Goal: Task Accomplishment & Management: Complete application form

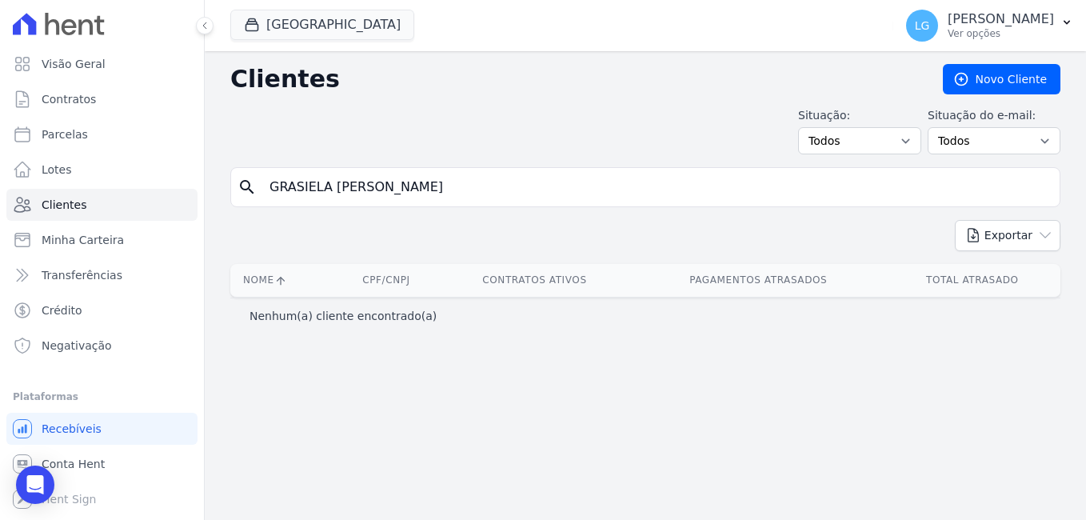
drag, startPoint x: 460, startPoint y: 188, endPoint x: 259, endPoint y: 188, distance: 200.7
click at [259, 188] on div "search [PERSON_NAME]" at bounding box center [645, 187] width 830 height 40
click at [329, 23] on button "[GEOGRAPHIC_DATA]" at bounding box center [322, 25] width 184 height 30
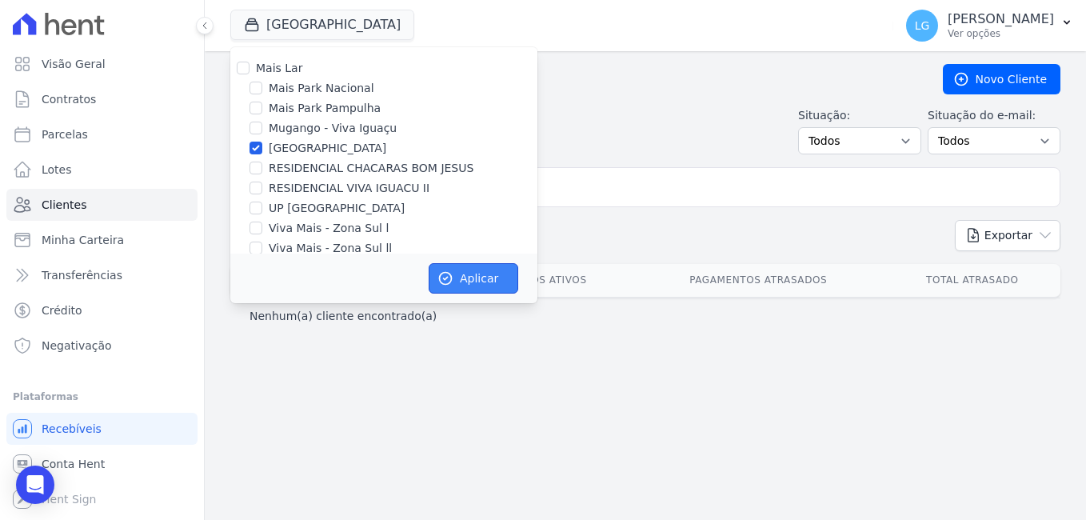
click at [467, 273] on button "Aplicar" at bounding box center [474, 278] width 90 height 30
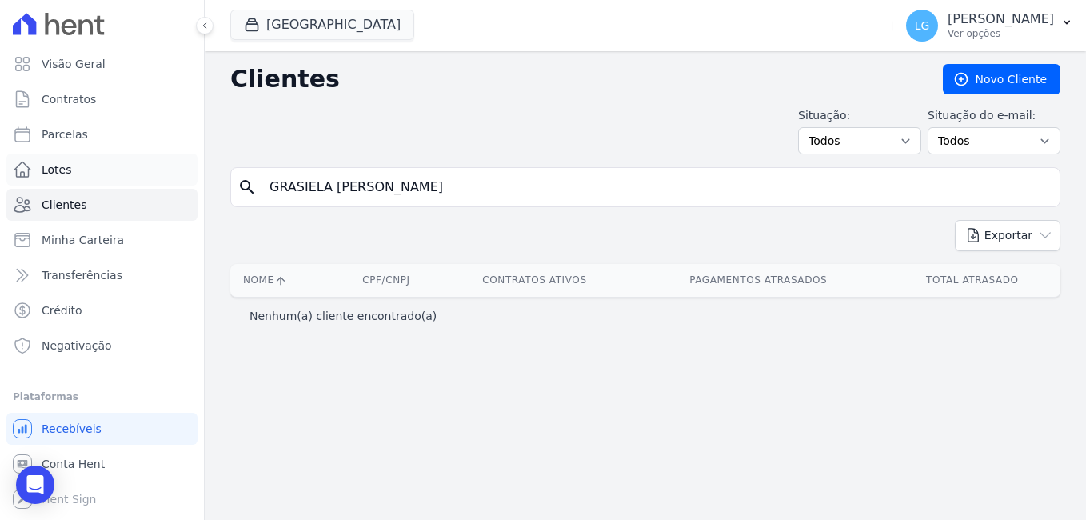
drag, startPoint x: 533, startPoint y: 182, endPoint x: 6, endPoint y: 182, distance: 526.2
click at [6, 182] on div "Visão Geral Contratos [GEOGRAPHIC_DATA] Lotes Clientes Minha Carteira Transferê…" at bounding box center [543, 260] width 1086 height 520
paste input "[PERSON_NAME]"
type input "[PERSON_NAME]"
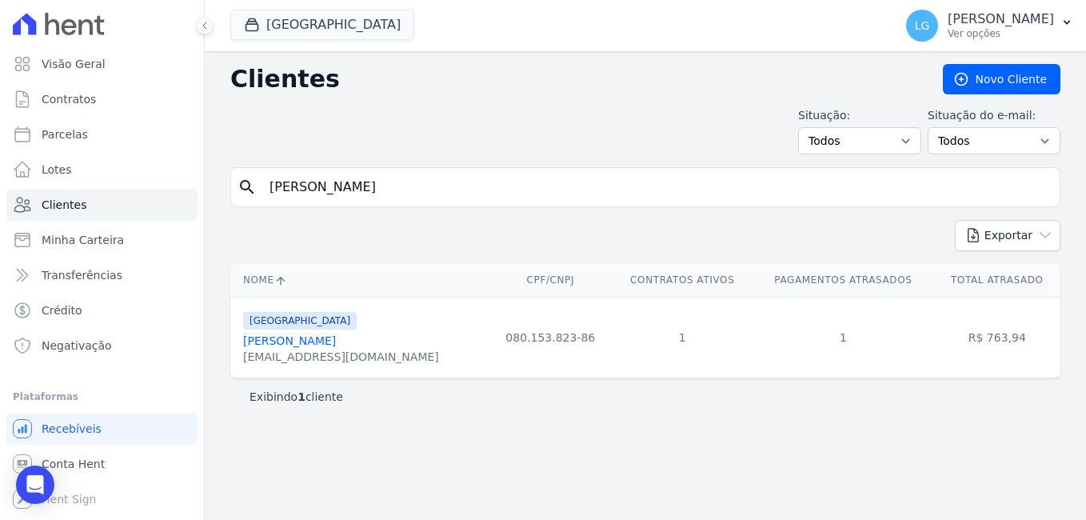
click at [319, 342] on link "[PERSON_NAME]" at bounding box center [289, 340] width 93 height 13
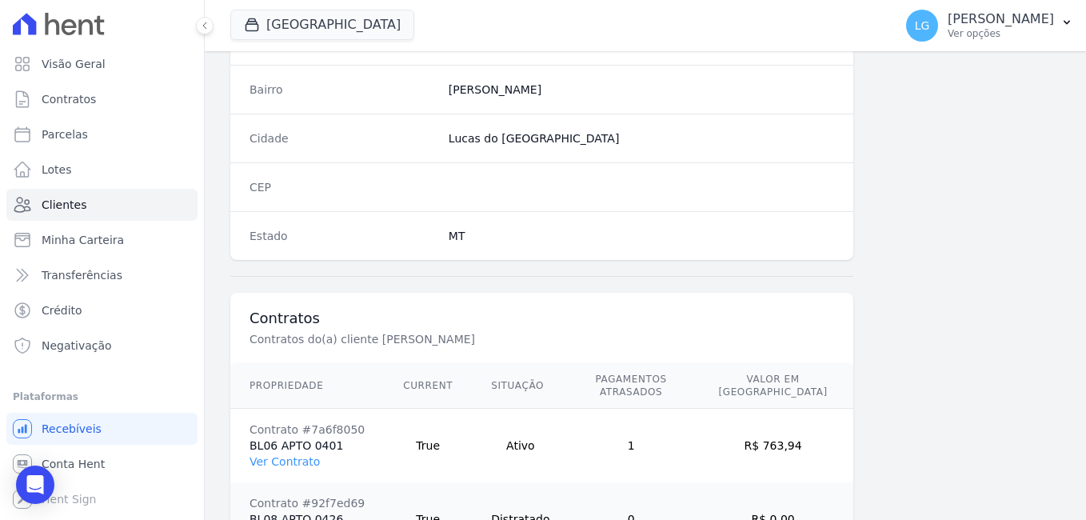
scroll to position [1050, 0]
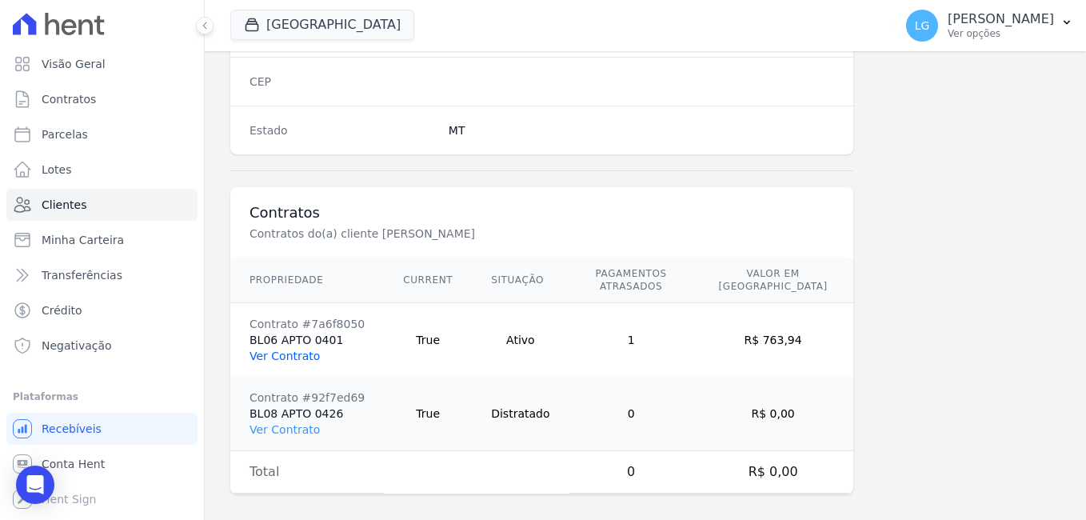
click at [285, 349] on link "Ver Contrato" at bounding box center [284, 355] width 70 height 13
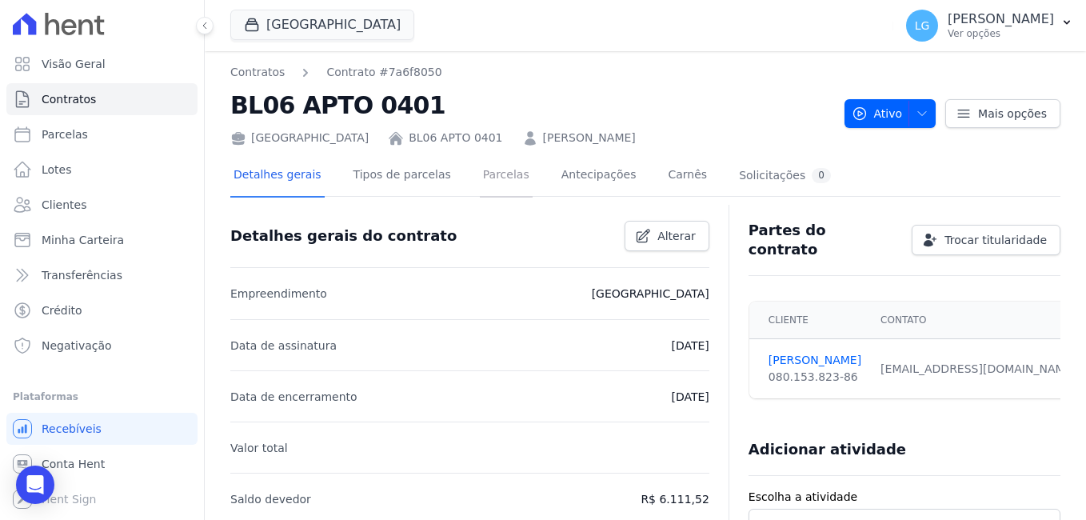
click at [497, 174] on link "Parcelas" at bounding box center [506, 176] width 53 height 42
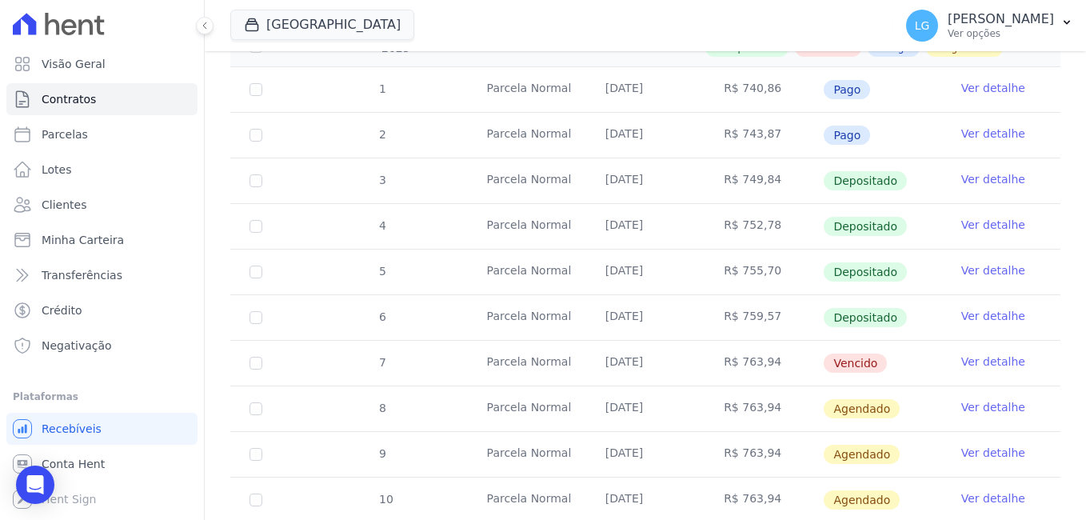
scroll to position [320, 0]
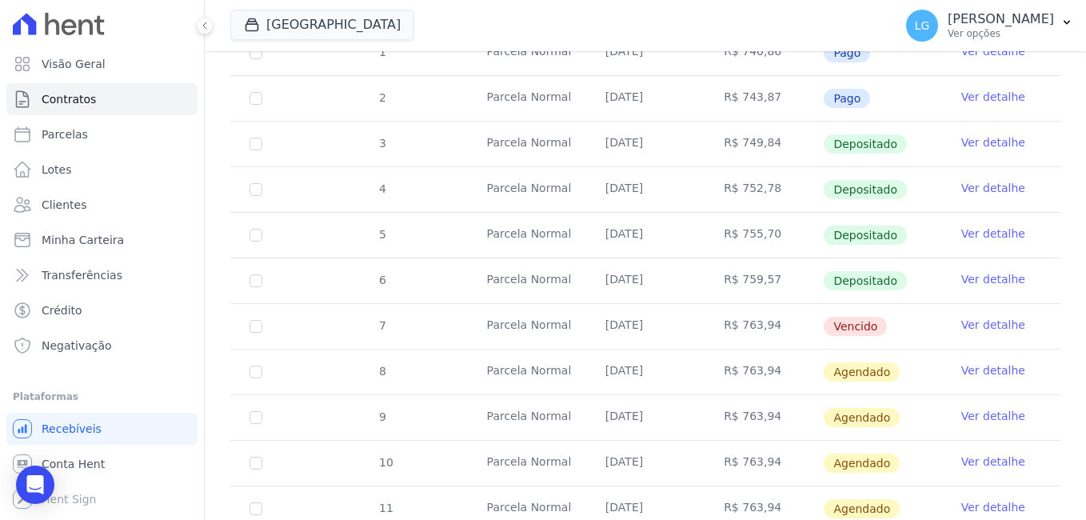
click at [992, 317] on link "Ver detalhe" at bounding box center [993, 325] width 64 height 16
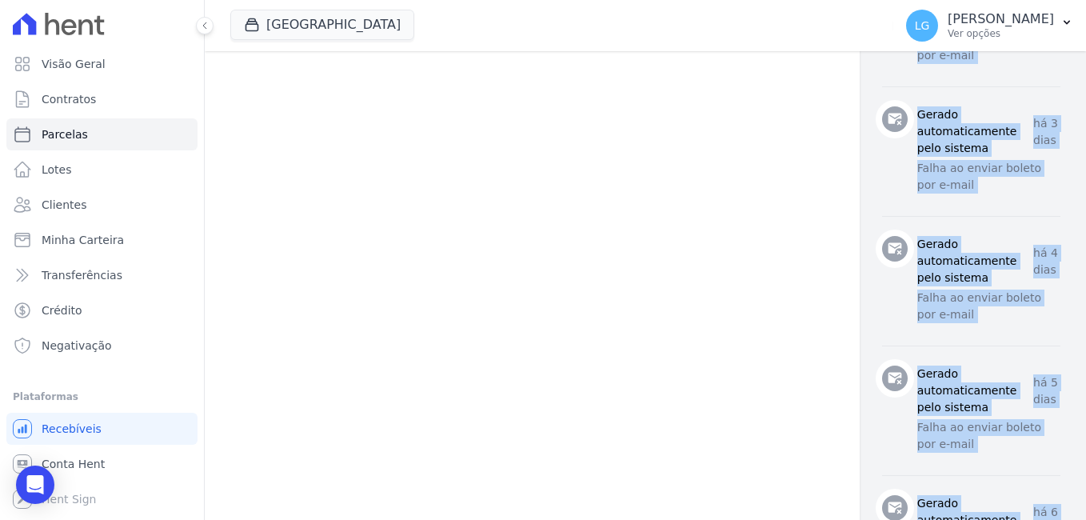
scroll to position [1186, 0]
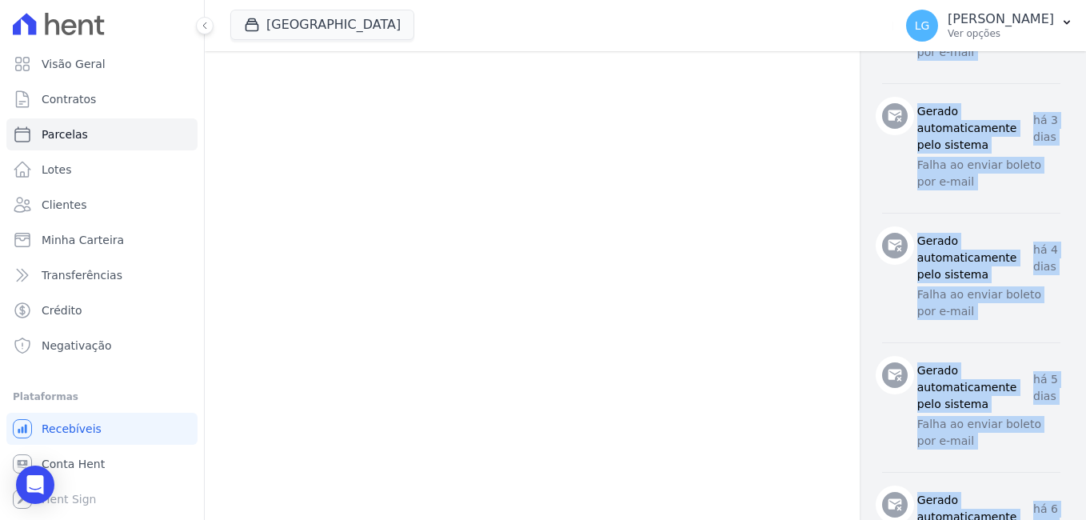
drag, startPoint x: 820, startPoint y: 127, endPoint x: 1040, endPoint y: 385, distance: 338.7
copy div "Loremipsu do sitametcon Adipis elitseddoeiusmo temp incidid ut 8 labor Etdol ma…"
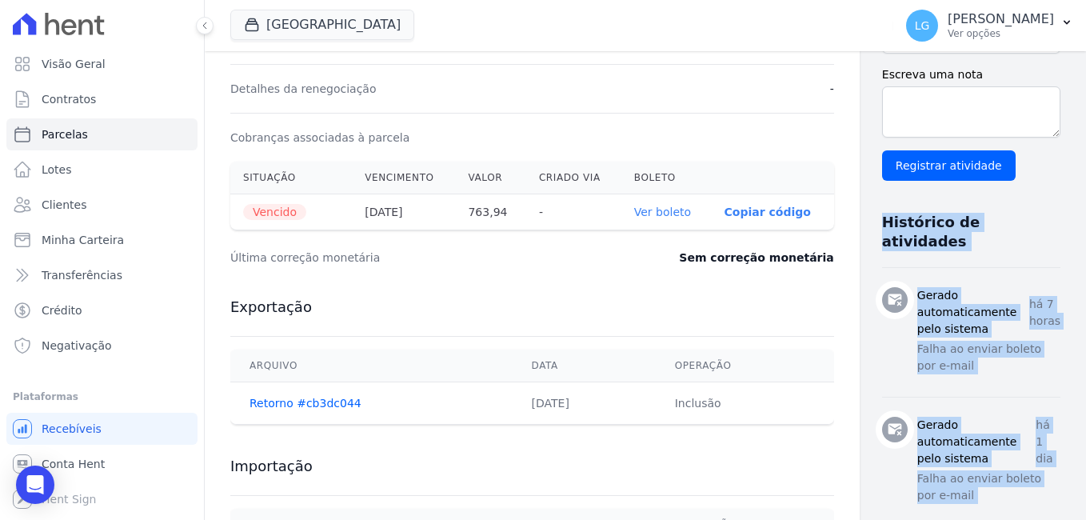
scroll to position [466, 0]
click at [634, 214] on link "Ver boleto" at bounding box center [662, 212] width 57 height 13
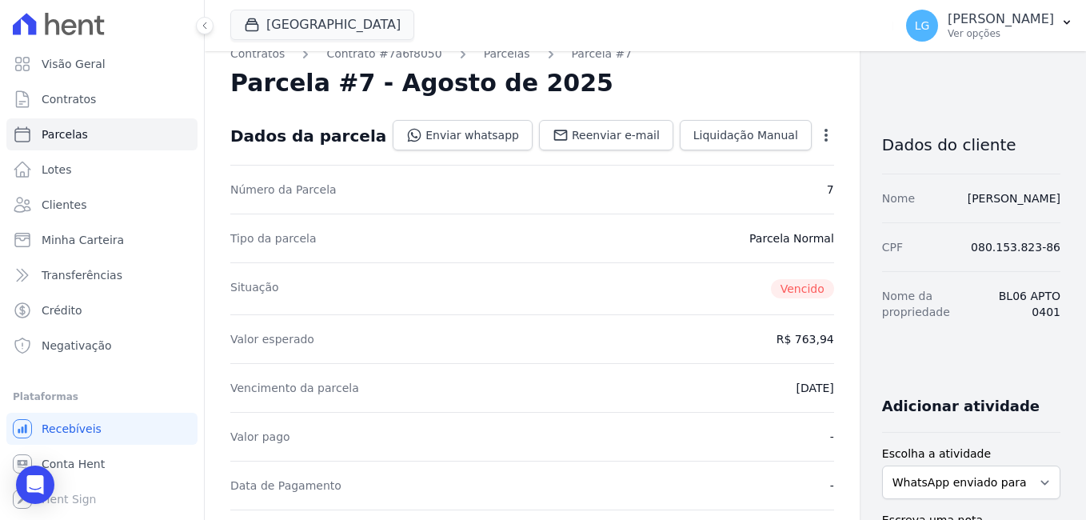
scroll to position [0, 0]
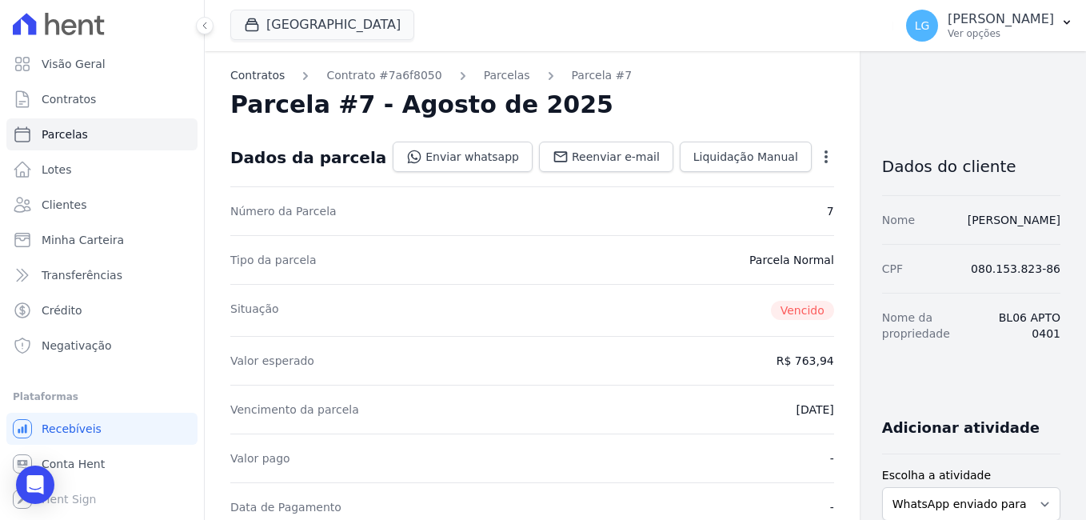
click at [270, 80] on link "Contratos" at bounding box center [257, 75] width 54 height 17
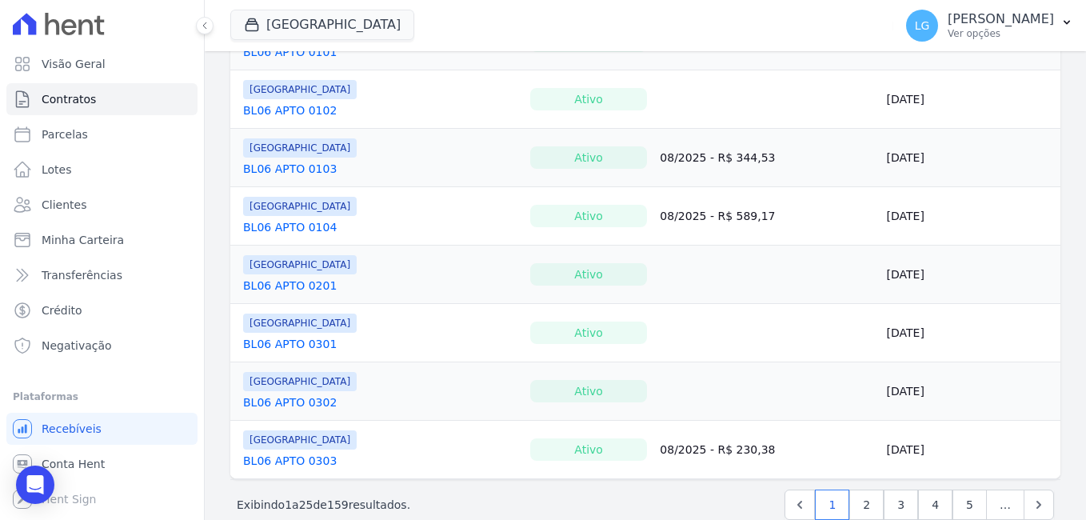
scroll to position [1299, 0]
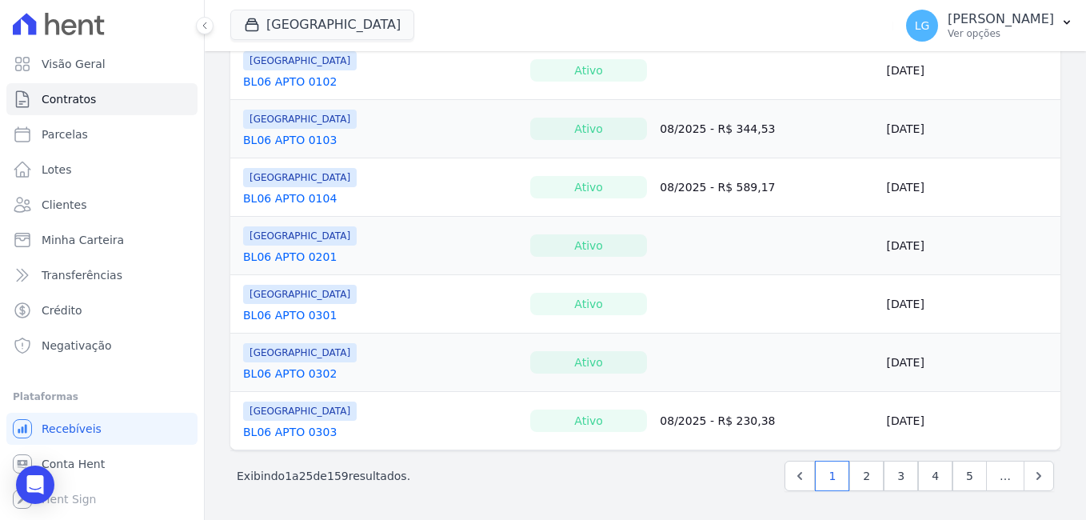
click at [288, 432] on link "BL06 APTO 0303" at bounding box center [290, 432] width 94 height 16
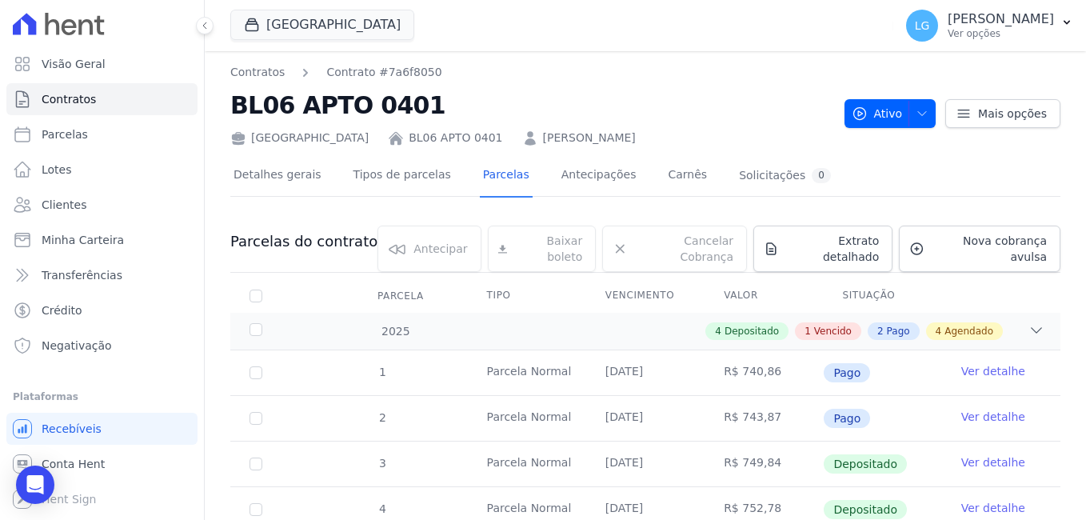
drag, startPoint x: 695, startPoint y: 138, endPoint x: 497, endPoint y: 143, distance: 197.6
click at [497, 143] on div "Parque Primavera BL06 APTO 0401 JOAN SILVA DA SILVA ALBUQUERQUE" at bounding box center [530, 134] width 601 height 23
copy link "JOAN SILVA DA SILVA ALBUQUERQUE"
click at [269, 176] on link "Detalhes gerais" at bounding box center [277, 176] width 94 height 42
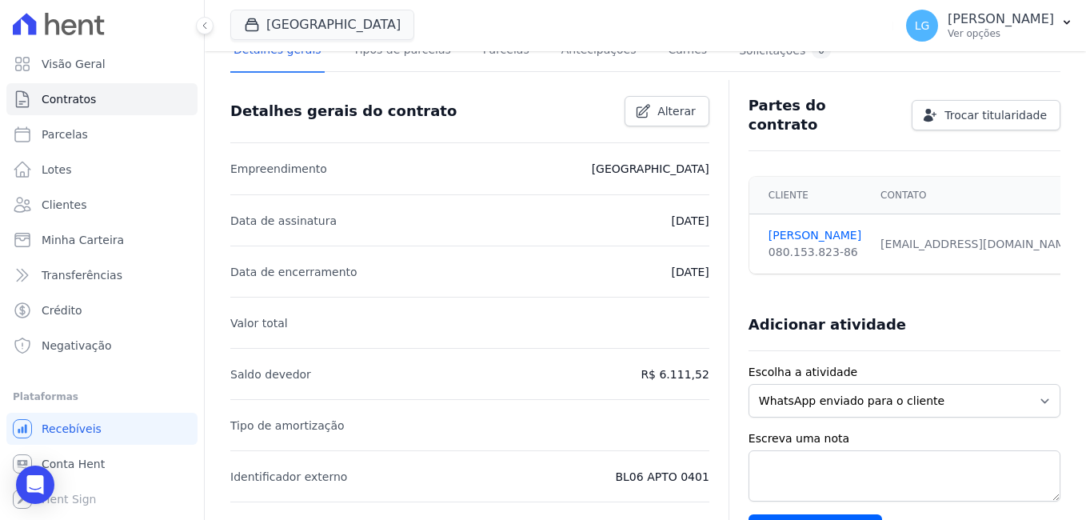
scroll to position [160, 0]
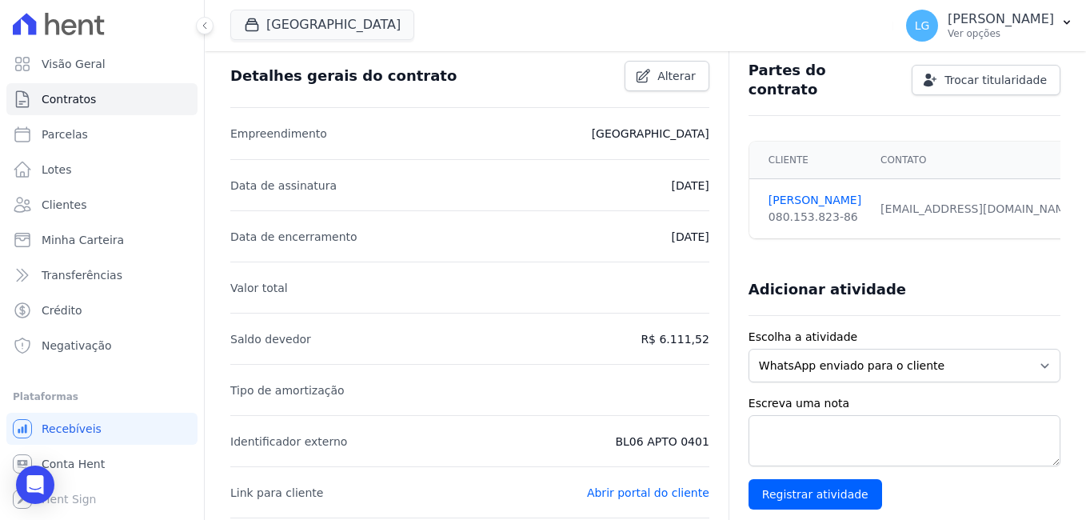
drag, startPoint x: 889, startPoint y: 205, endPoint x: 1016, endPoint y: 206, distance: 126.4
click at [1016, 206] on div "sailvajoan968@gmail.com Email e telefone não confirmados." at bounding box center [986, 209] width 212 height 17
copy div "sailvajoan968@gmail.com"
click at [1080, 204] on icon at bounding box center [1085, 209] width 10 height 10
click at [800, 194] on link "JOAN ALBUQUERQUE" at bounding box center [814, 200] width 93 height 17
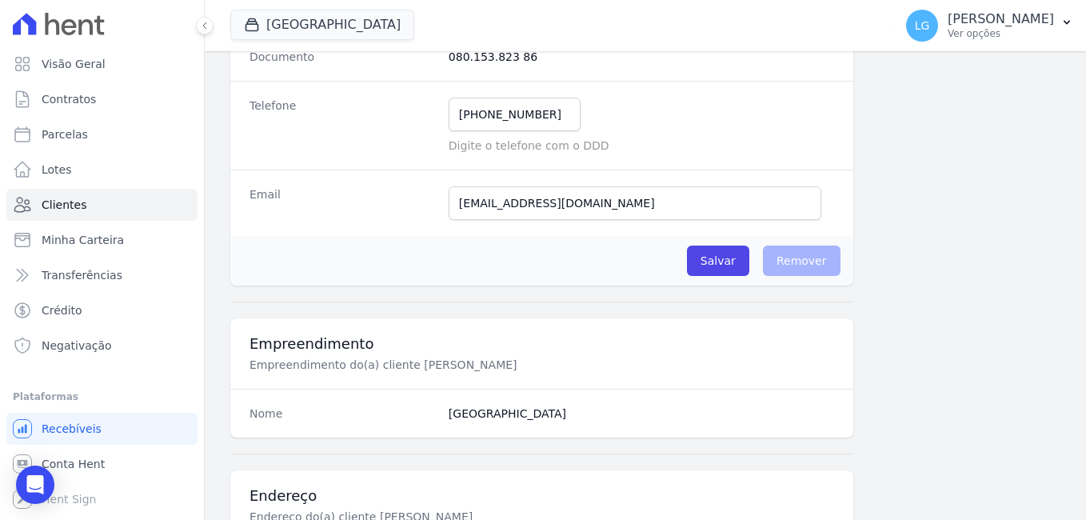
scroll to position [400, 0]
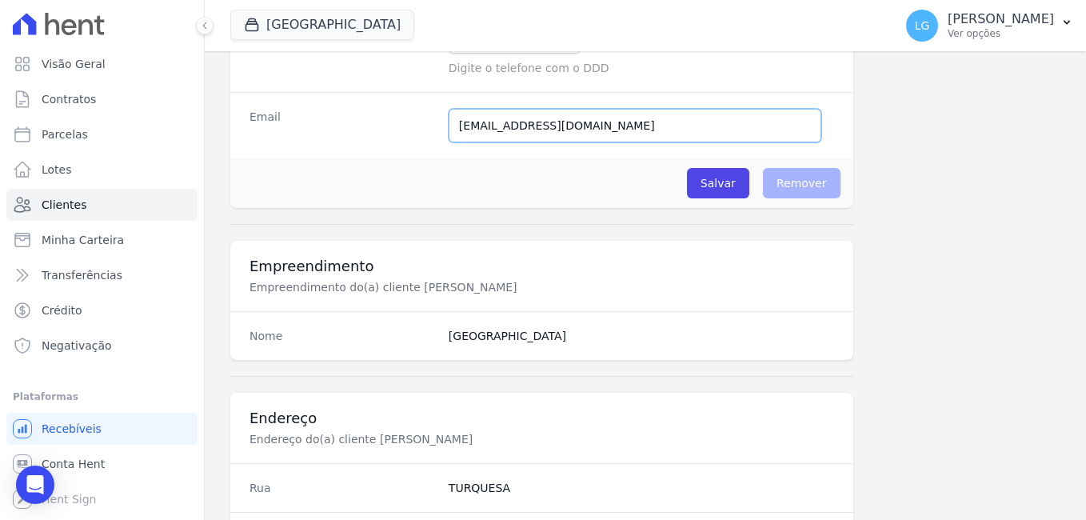
drag, startPoint x: 615, startPoint y: 128, endPoint x: 302, endPoint y: 105, distance: 313.5
click at [302, 105] on div "Email sailvajoan968@gmail.com Tivemos um problema ao tentar enviar uma mensagem…" at bounding box center [541, 125] width 623 height 66
paste input "tvnsalbuquerque"
type input "tvnsalbuquerque@gmail.com"
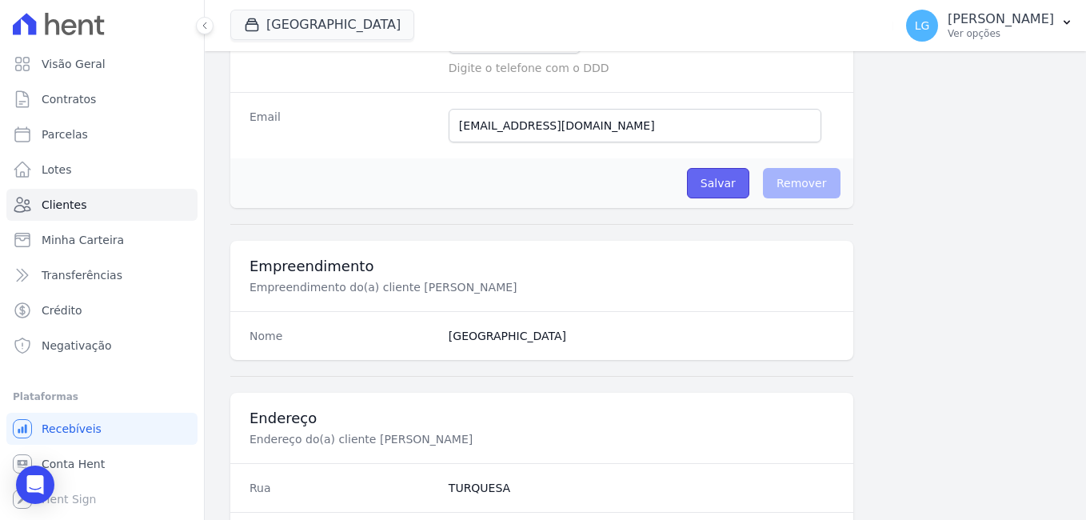
click at [720, 182] on input "Salvar" at bounding box center [718, 183] width 62 height 30
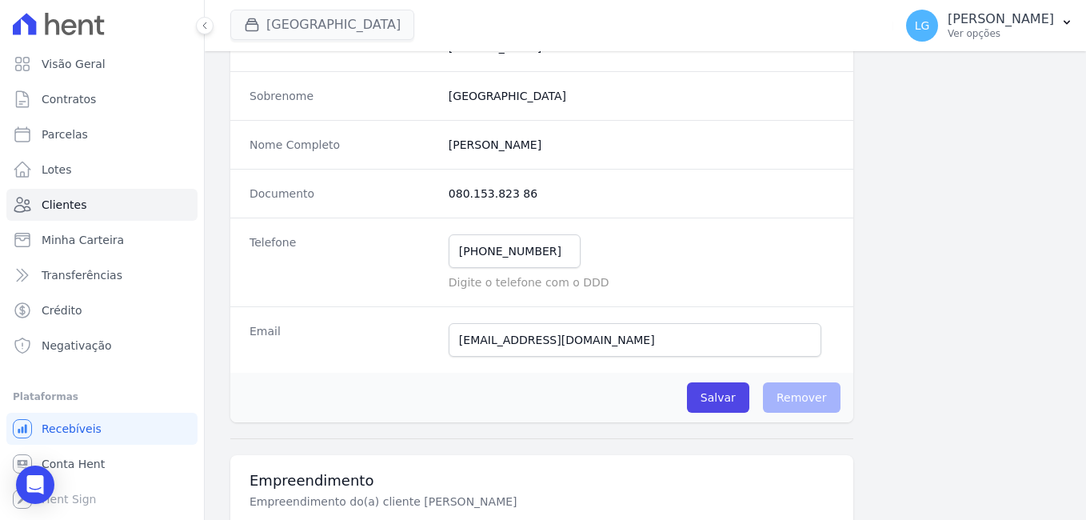
scroll to position [186, 0]
click at [477, 254] on input "(65) 98463-8634" at bounding box center [515, 251] width 132 height 34
drag, startPoint x: 552, startPoint y: 253, endPoint x: 479, endPoint y: 253, distance: 72.8
click at [479, 253] on input "(65) 98463-8634" at bounding box center [515, 251] width 132 height 34
paste input "65 8103-56"
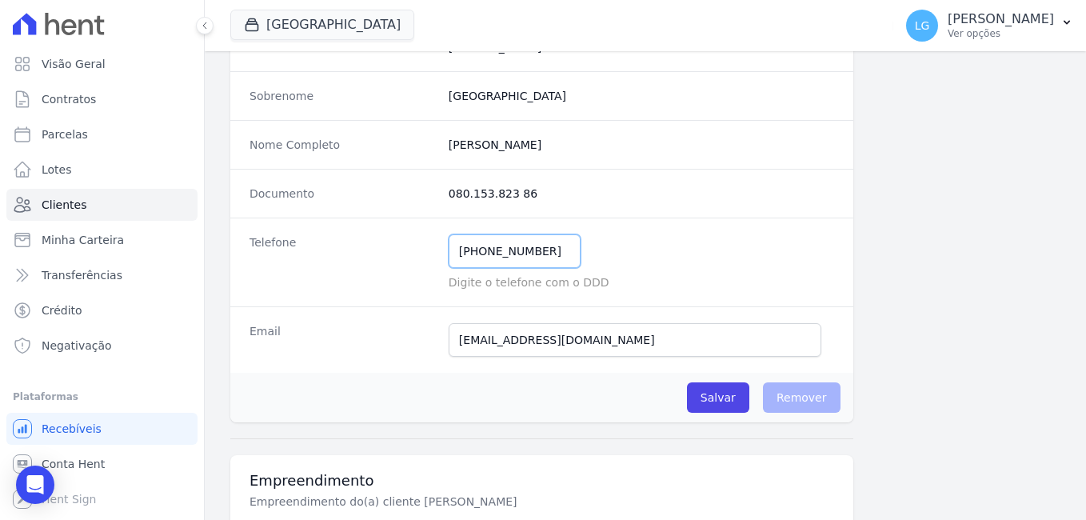
click at [493, 253] on input "(65) 65 8103-56" at bounding box center [515, 251] width 132 height 34
click at [529, 261] on input "(65) 98103-56" at bounding box center [515, 251] width 132 height 34
type input "(65) 98103-56"
click at [79, 205] on span "Clientes" at bounding box center [64, 205] width 45 height 16
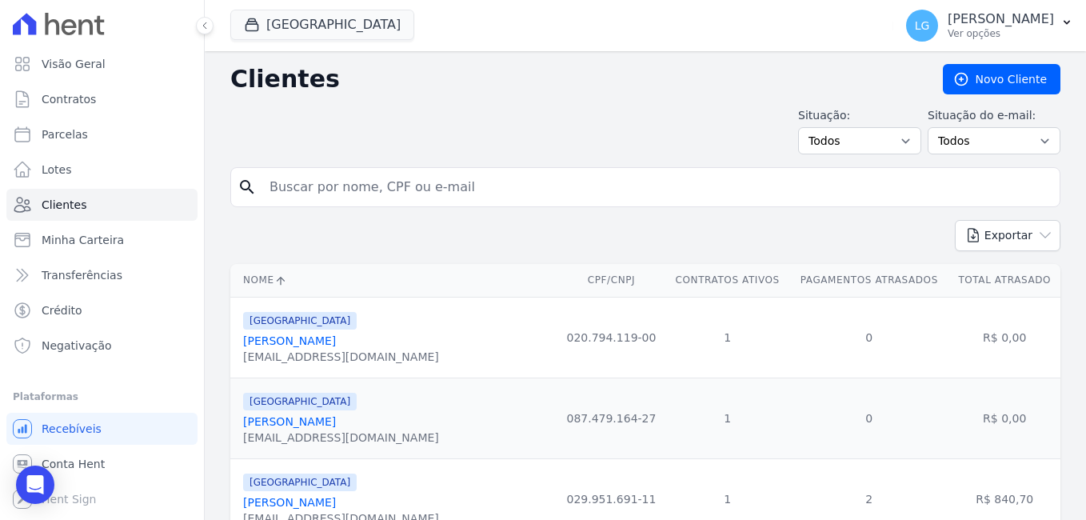
click at [420, 193] on input "search" at bounding box center [656, 187] width 793 height 32
paste input "FLAVIO MADEIROS DE MATOS"
type input "FLAVIO MADEIROS DE MATOS"
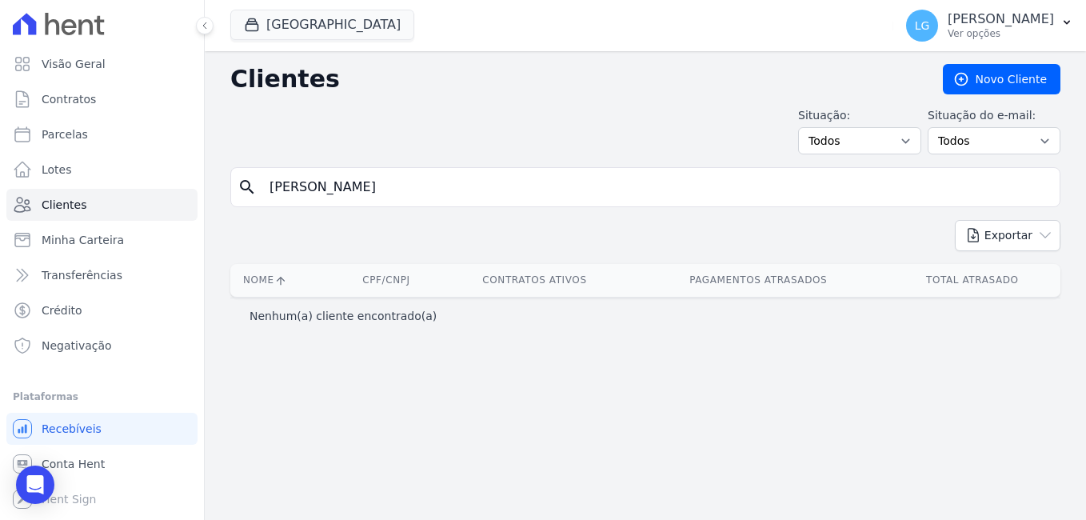
click at [454, 188] on input "FLAVIO MADEIROS DE MATOS" at bounding box center [656, 187] width 793 height 32
drag, startPoint x: 277, startPoint y: 186, endPoint x: 478, endPoint y: 186, distance: 200.7
click at [478, 186] on input "FLAVIO MADEIROS DE MATOS" at bounding box center [656, 187] width 793 height 32
click at [270, 179] on input "FLAVIO MADEIROS DE MATOS" at bounding box center [656, 187] width 793 height 32
drag, startPoint x: 269, startPoint y: 179, endPoint x: 490, endPoint y: 196, distance: 221.3
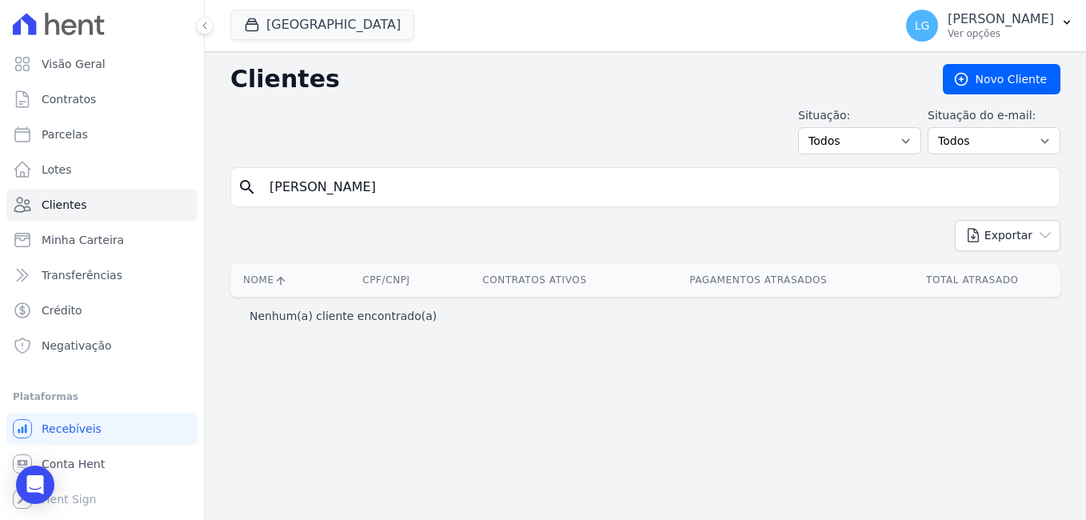
click at [490, 196] on input "FLAVIO MADEIROS DE MATOS" at bounding box center [656, 187] width 793 height 32
click at [501, 190] on input "FLAVIO MADEIROS DE MATOS" at bounding box center [656, 187] width 793 height 32
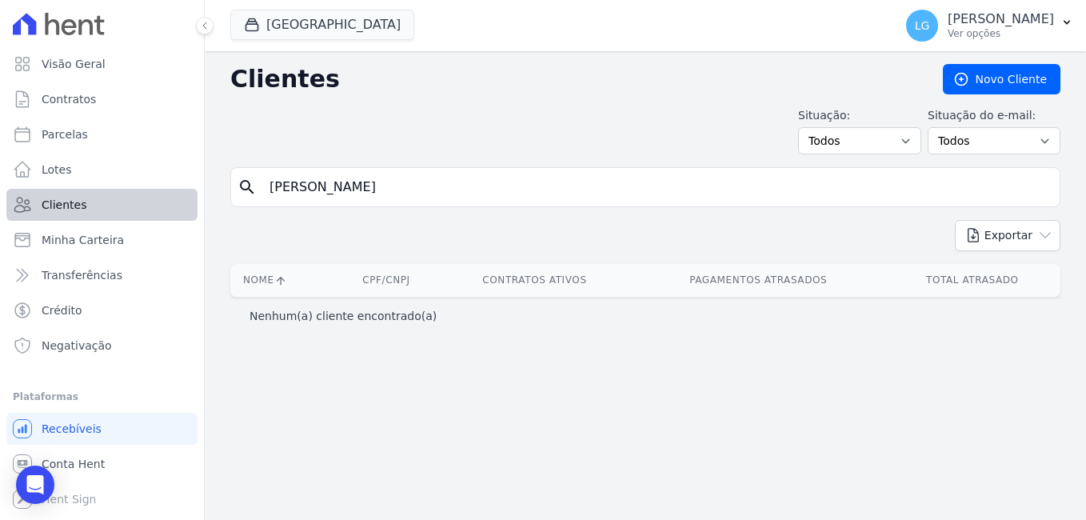
drag, startPoint x: 501, startPoint y: 190, endPoint x: 138, endPoint y: 191, distance: 362.2
click at [139, 191] on div "Visão Geral Contratos Parcelas Lotes Clientes Minha Carteira Transferências Cré…" at bounding box center [543, 260] width 1086 height 520
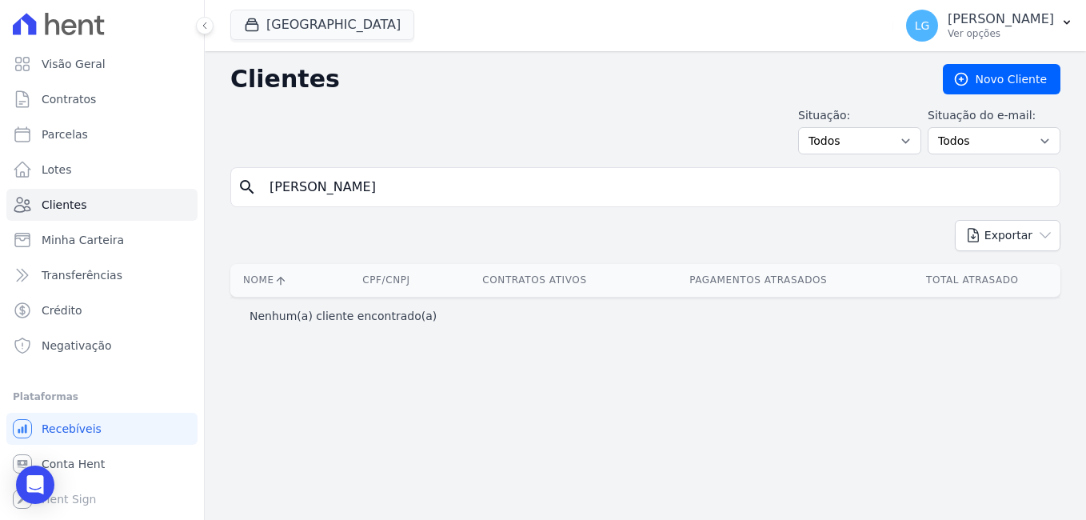
paste input "[PERSON_NAME] COSMA"
type input "[PERSON_NAME] COSMA"
click at [532, 190] on input "[PERSON_NAME] COSMA" at bounding box center [656, 187] width 793 height 32
drag, startPoint x: 453, startPoint y: 187, endPoint x: 570, endPoint y: 202, distance: 118.5
click at [570, 202] on input "[PERSON_NAME] COSMA" at bounding box center [656, 187] width 793 height 32
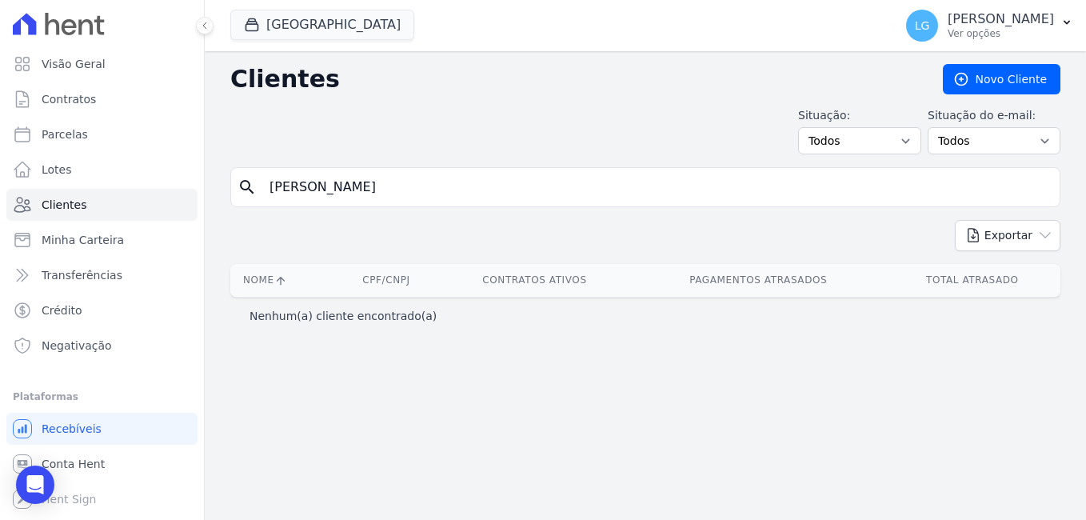
type input "ANANDA NATANY ZAMBERLAN"
drag, startPoint x: 380, startPoint y: 190, endPoint x: 724, endPoint y: 188, distance: 343.9
click at [723, 188] on input "ANANDA NATANY ZAMBERLAN" at bounding box center [656, 187] width 793 height 32
type input "ANANDA NATANY"
drag, startPoint x: 390, startPoint y: 189, endPoint x: 256, endPoint y: 188, distance: 134.3
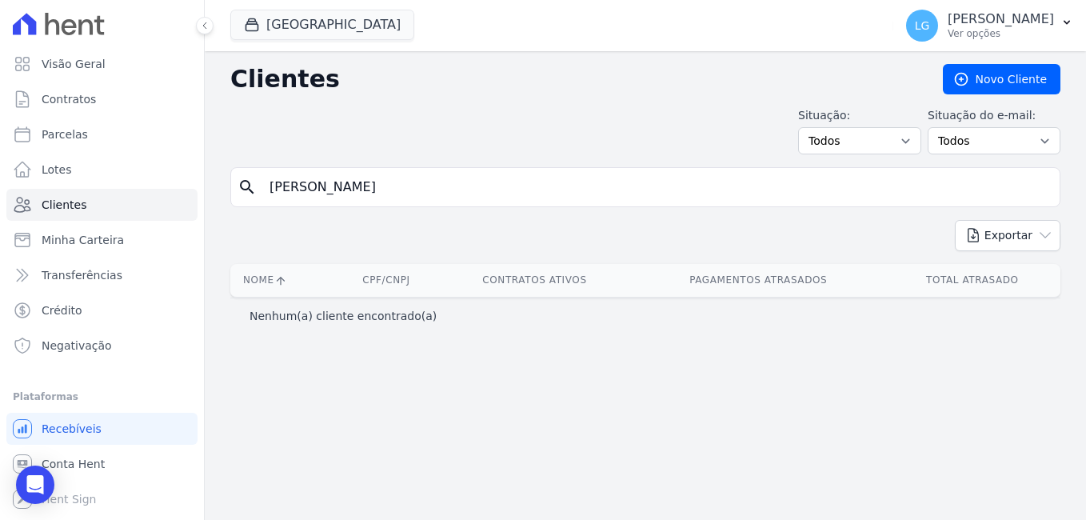
click at [256, 188] on div "search ANANDA NATANY" at bounding box center [645, 187] width 830 height 40
type input "natany"
drag, startPoint x: 991, startPoint y: 81, endPoint x: 972, endPoint y: 90, distance: 21.1
click at [991, 81] on link "Novo Cliente" at bounding box center [1002, 79] width 118 height 30
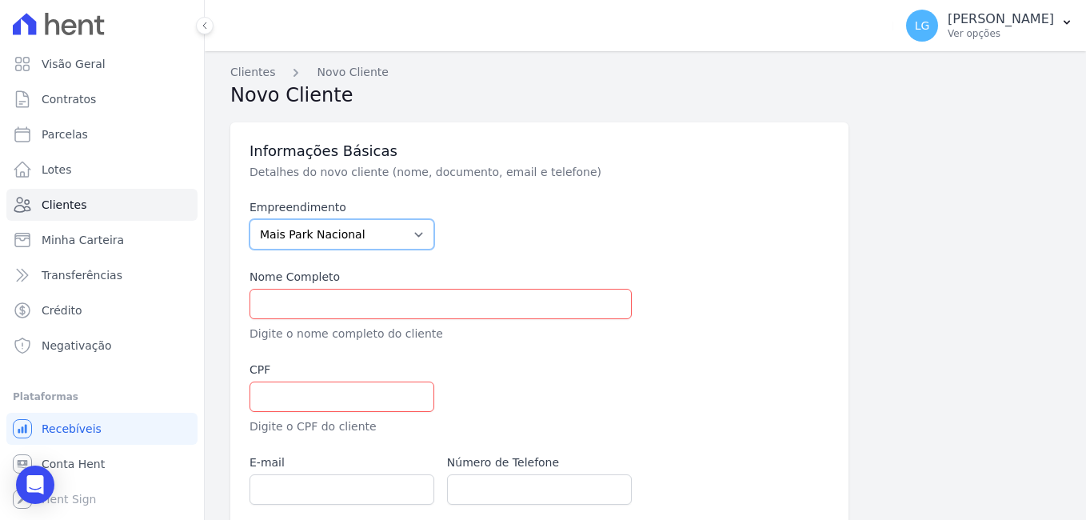
click at [371, 240] on select "Mais Park Nacional Mais Park Pampulha Mugango - Viva Iguaçu Parque Primavera RE…" at bounding box center [341, 234] width 185 height 30
select select "58c381ff-c2ab-496f-ba52-e8a80509b393"
click at [249, 219] on select "Mais Park Nacional Mais Park Pampulha Mugango - Viva Iguaçu Parque Primavera RE…" at bounding box center [341, 234] width 185 height 30
click at [357, 298] on input "text" at bounding box center [440, 304] width 382 height 30
click at [640, 265] on div "Empreendimento Mais Park Nacional Mais Park Pampulha Mugango - Viva Iguaçu Parq…" at bounding box center [539, 351] width 580 height 305
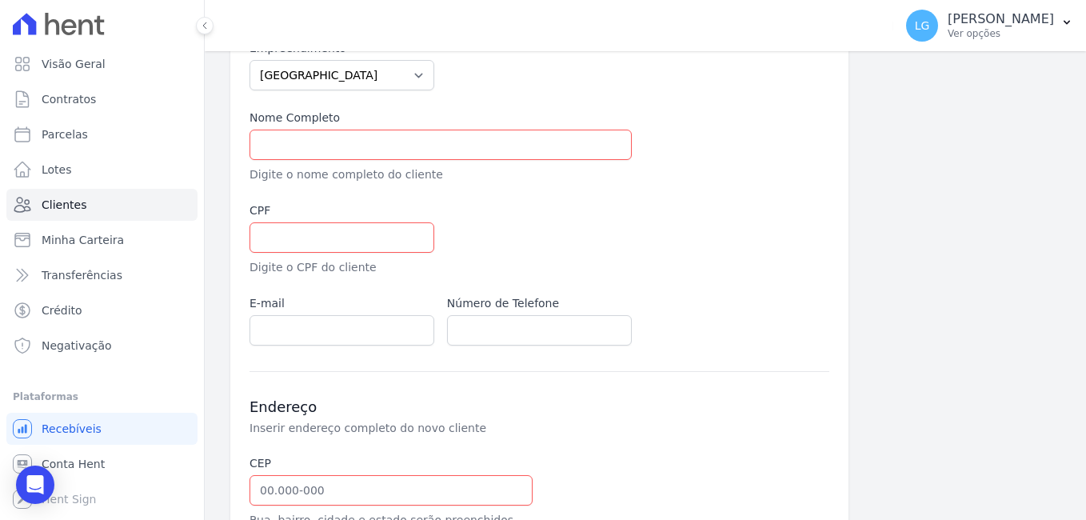
scroll to position [160, 0]
click at [360, 146] on input "text" at bounding box center [440, 144] width 382 height 30
click at [391, 100] on div "Empreendimento Mais Park Nacional Mais Park Pampulha Mugango - Viva Iguaçu Parq…" at bounding box center [539, 191] width 580 height 305
click at [378, 139] on input "text" at bounding box center [440, 144] width 382 height 30
paste input "[PERSON_NAME] COSMA"
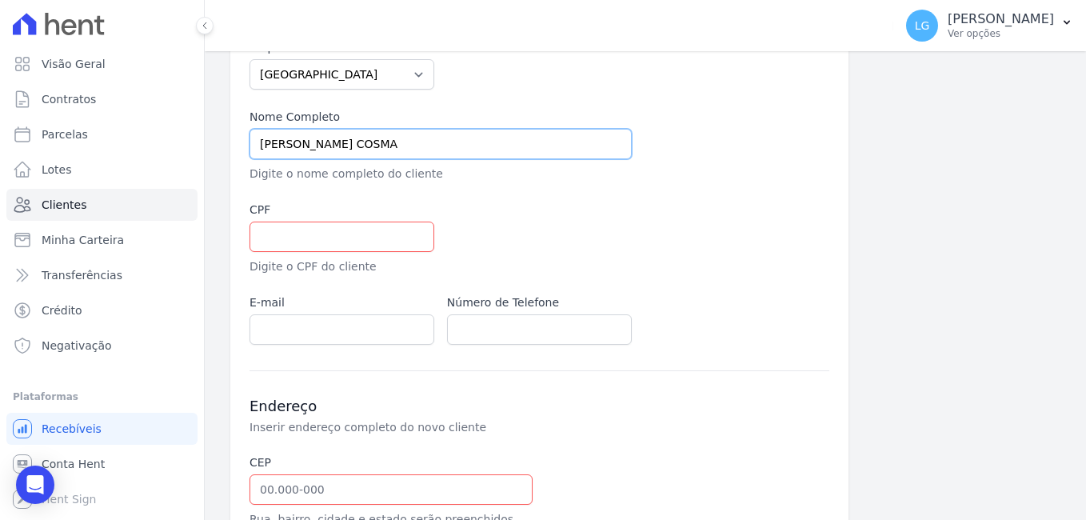
type input "[PERSON_NAME] COSMA"
click at [302, 245] on input "text" at bounding box center [341, 236] width 185 height 30
paste input "01585639133"
type input "01585639133"
click at [310, 330] on input "email" at bounding box center [341, 329] width 185 height 30
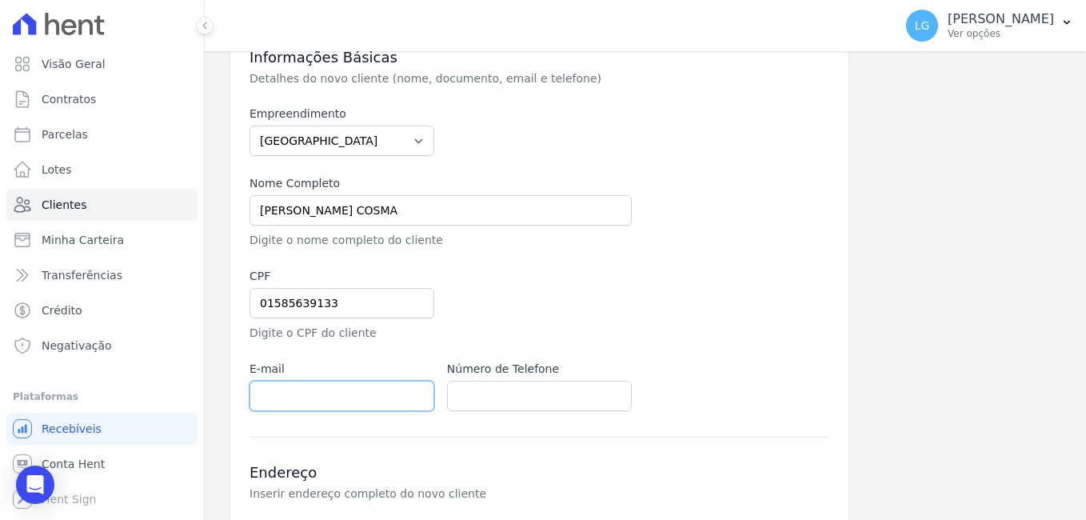
scroll to position [240, 0]
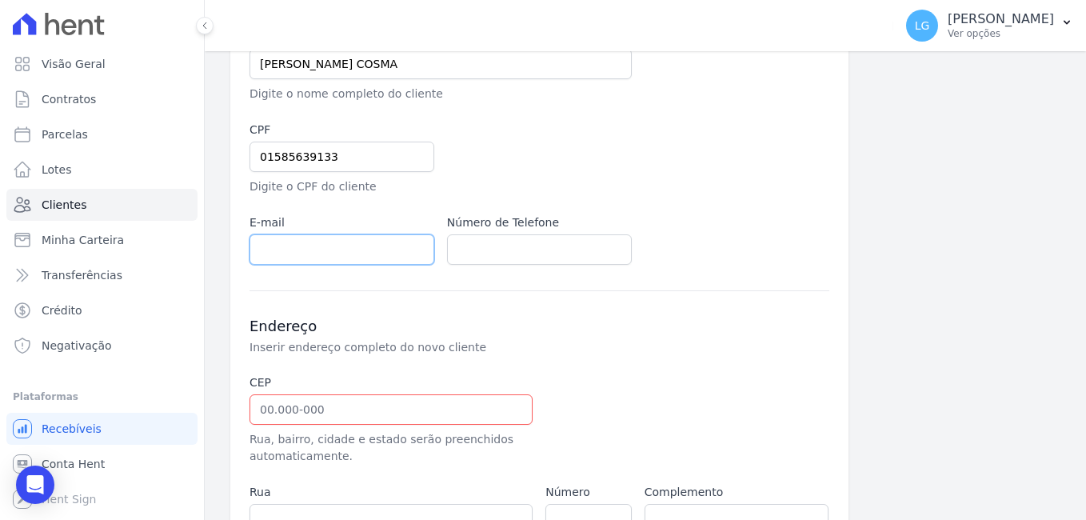
click at [332, 255] on input "email" at bounding box center [341, 249] width 185 height 30
paste input "eduardocosma48@gmail.com"
type input "eduardocosma48@gmail.com"
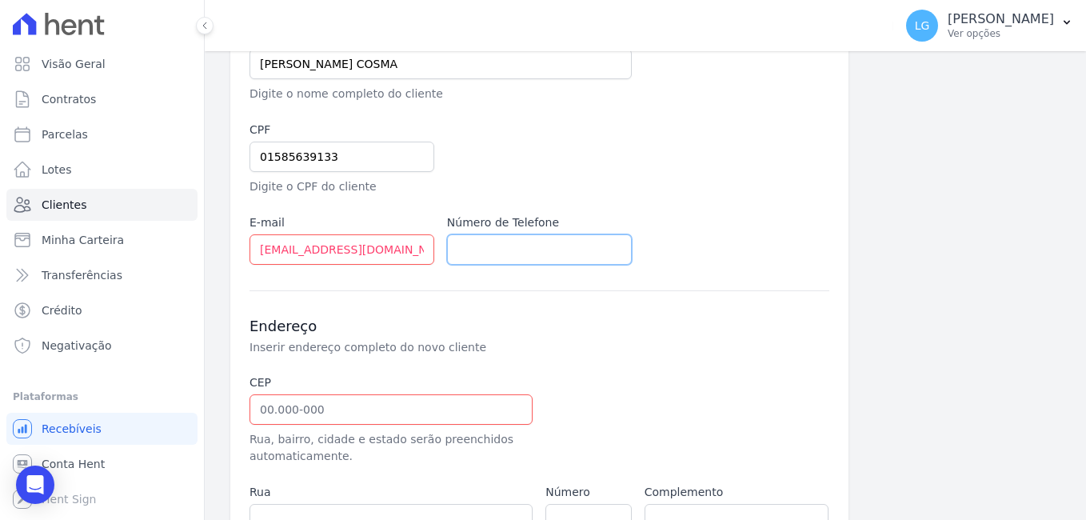
click at [485, 252] on input "text" at bounding box center [539, 249] width 185 height 30
paste input "65999012165"
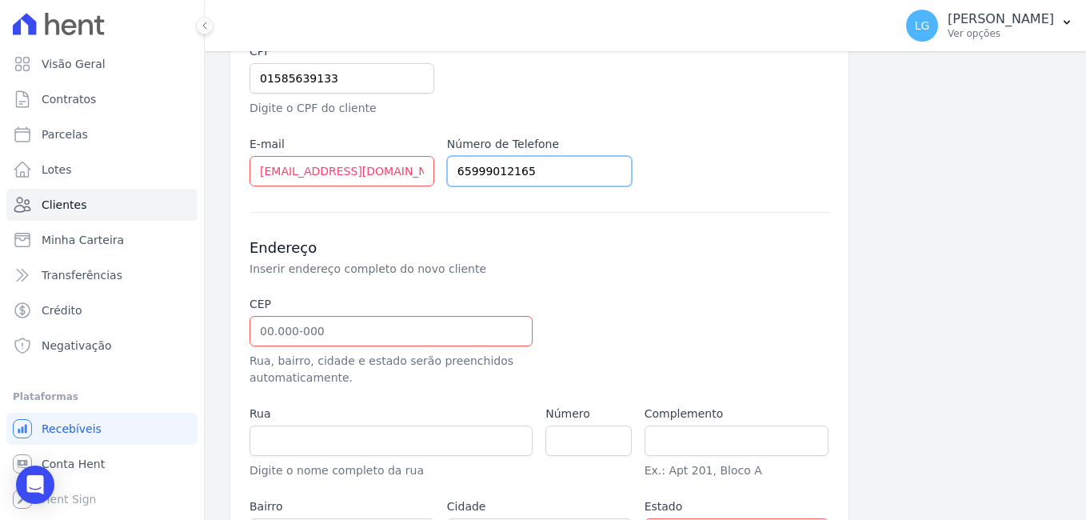
scroll to position [320, 0]
type input "65999012165"
click at [385, 325] on input "text" at bounding box center [390, 329] width 283 height 30
paste input "78.460-031"
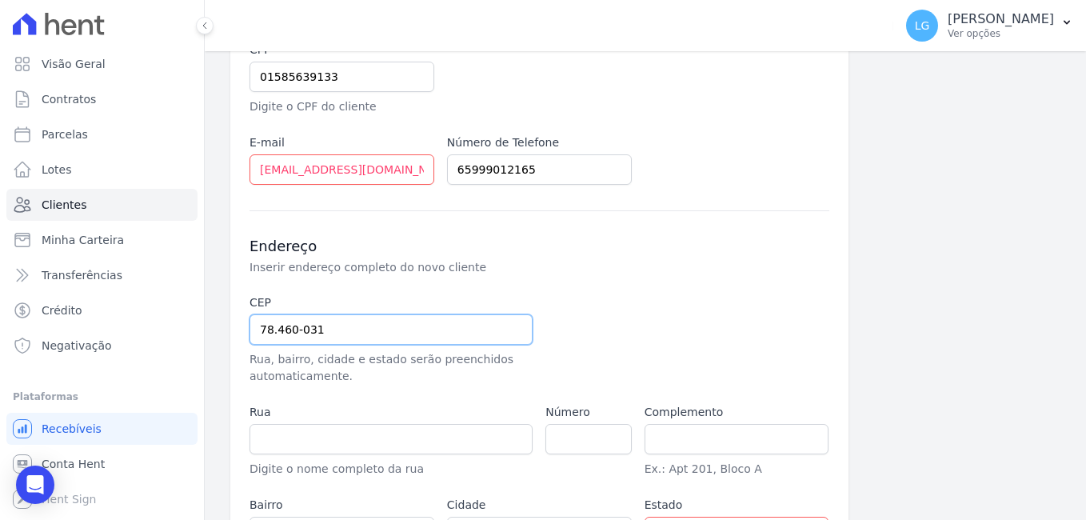
scroll to position [452, 0]
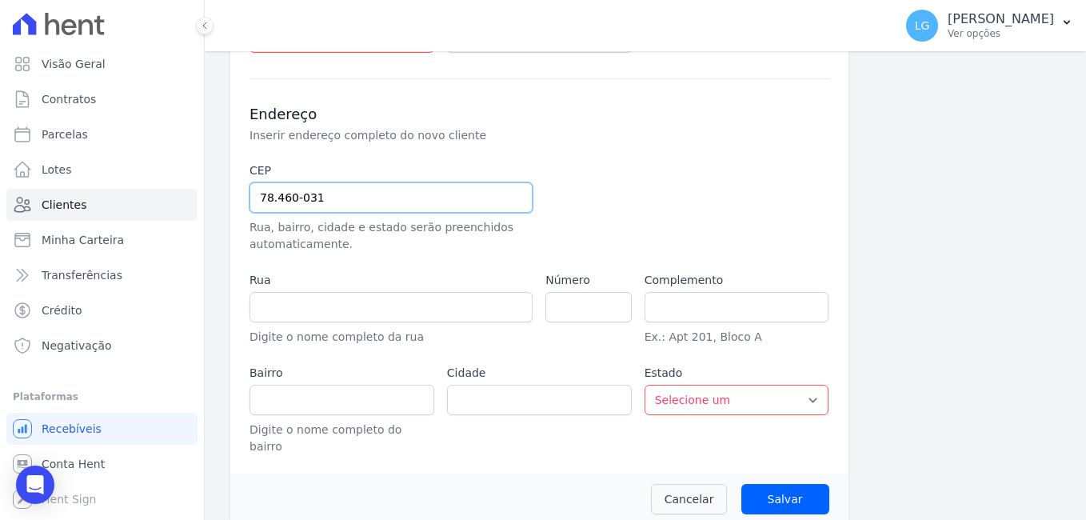
type input "78.460-031"
type input "Rua Tapera"
type input "Centro"
type input "Lucas do Rio Verde"
select select "MT"
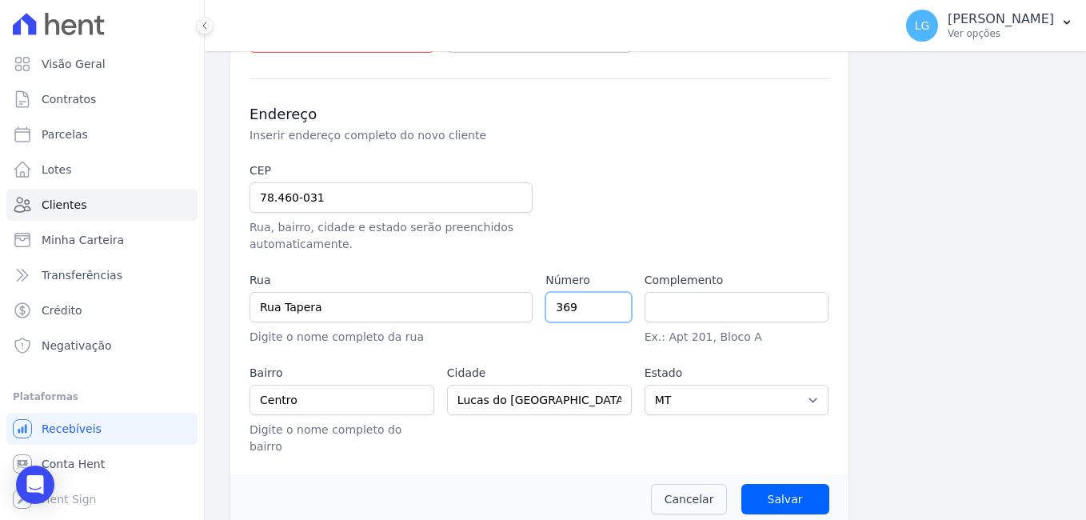
type input "369"
click at [708, 311] on input "text" at bounding box center [737, 307] width 185 height 30
click at [665, 202] on div at bounding box center [637, 207] width 185 height 90
click at [773, 484] on input "Salvar" at bounding box center [785, 499] width 88 height 30
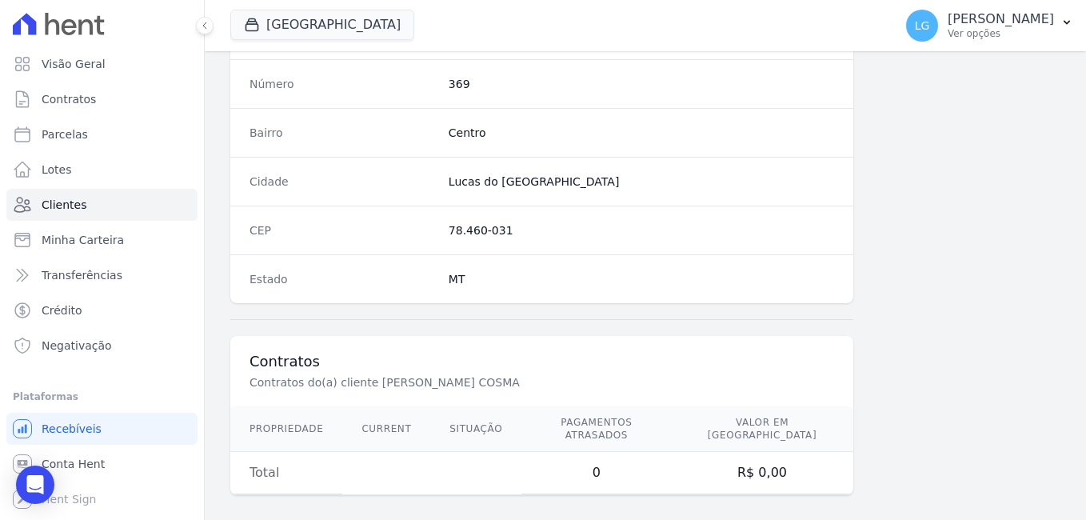
scroll to position [902, 0]
click at [98, 92] on link "Contratos" at bounding box center [101, 99] width 191 height 32
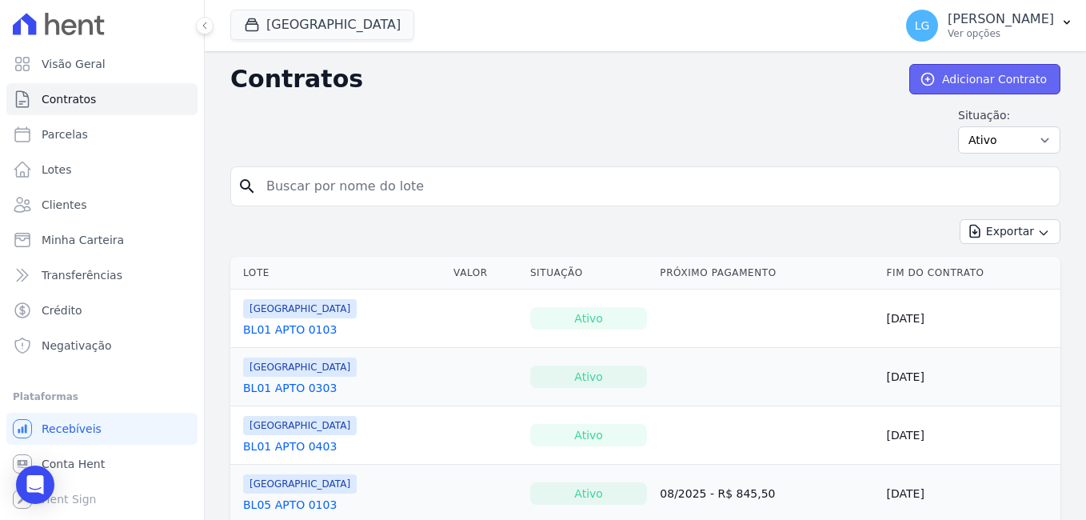
click at [1005, 80] on link "Adicionar Contrato" at bounding box center [984, 79] width 151 height 30
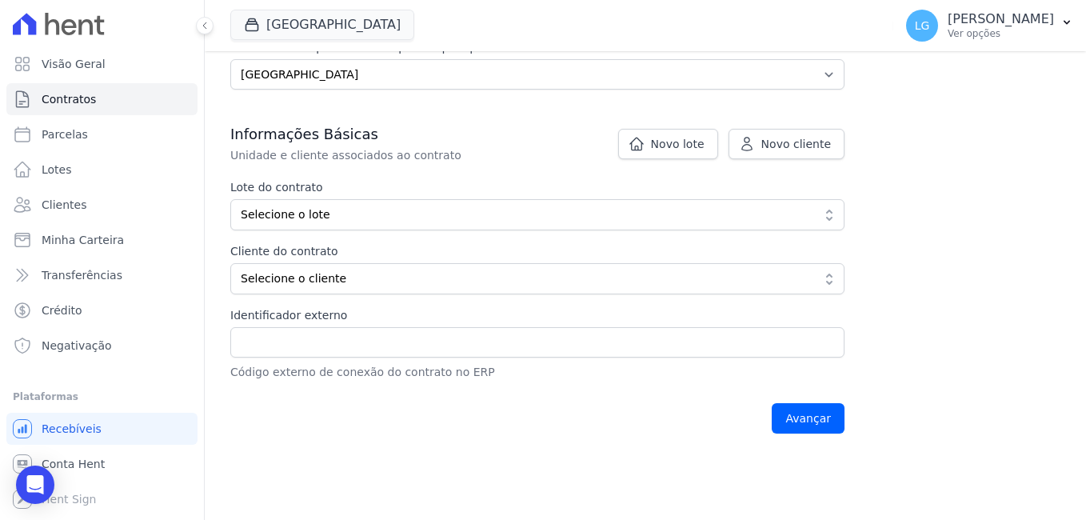
scroll to position [240, 0]
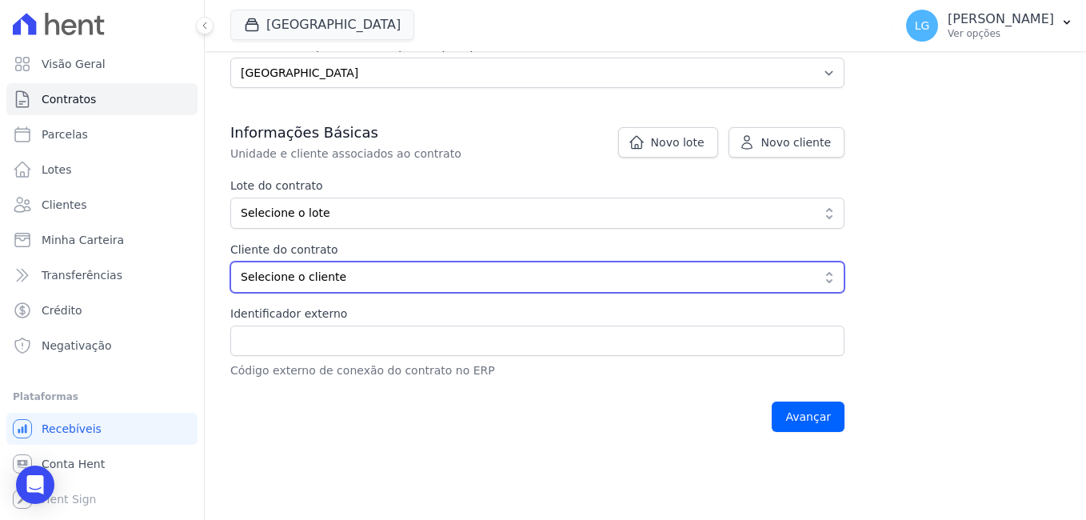
click at [408, 273] on span "Selecione o cliente" at bounding box center [526, 277] width 571 height 17
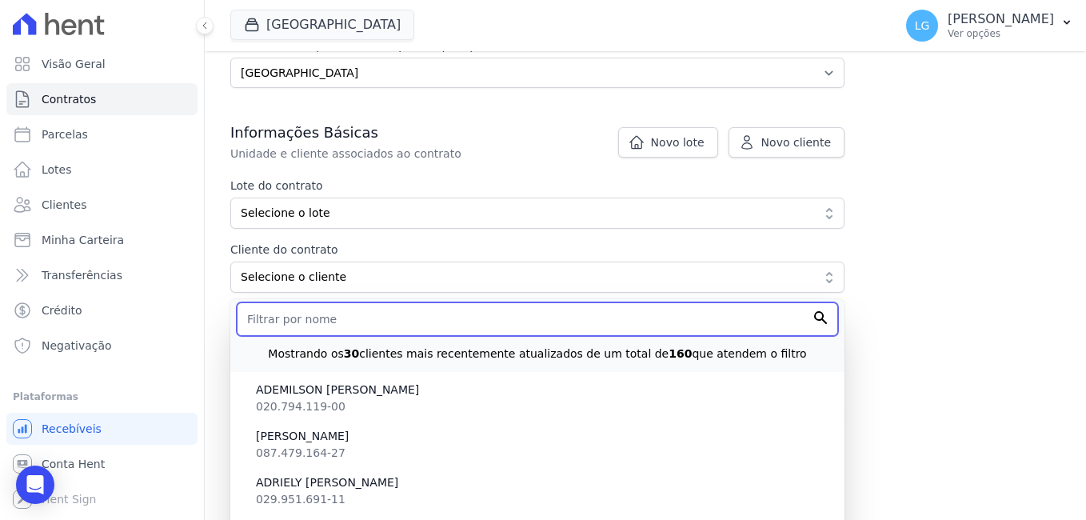
click at [393, 318] on input "text" at bounding box center [537, 319] width 601 height 34
type input "ananda"
click at [772, 401] on input "Avançar" at bounding box center [808, 416] width 73 height 30
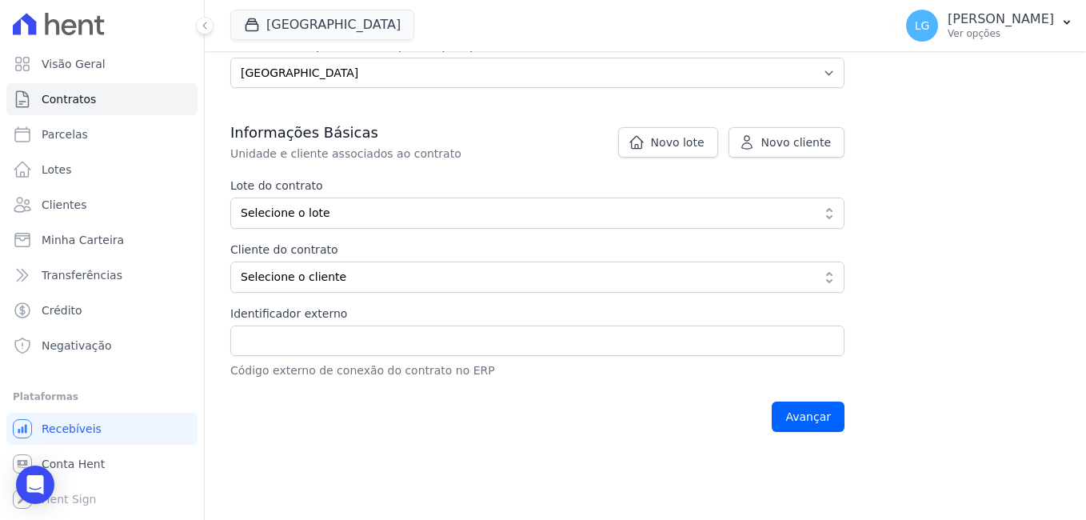
click at [419, 319] on label "Identificador externo" at bounding box center [537, 313] width 614 height 17
click at [419, 325] on input "Identificador externo" at bounding box center [537, 340] width 614 height 30
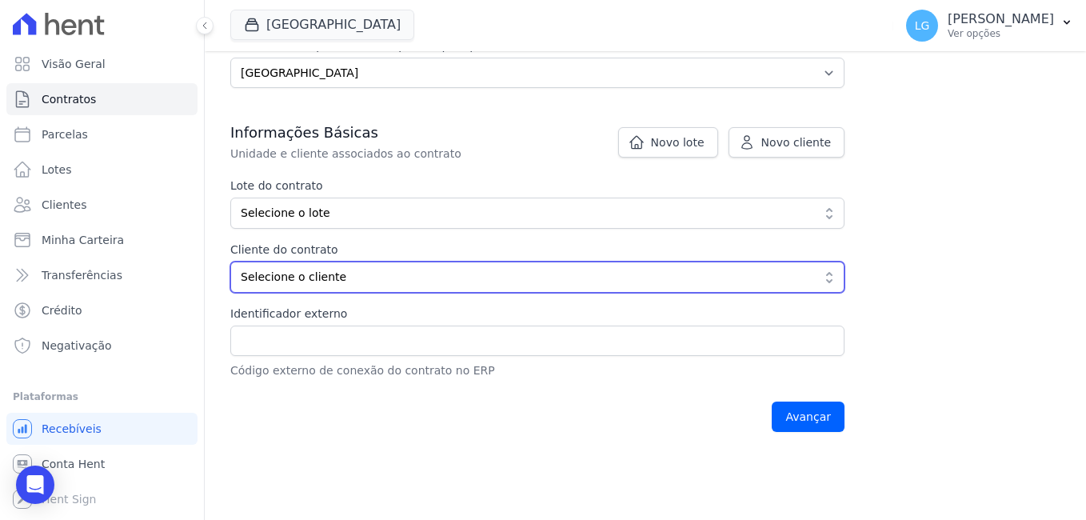
click at [427, 281] on span "Selecione o cliente" at bounding box center [526, 277] width 571 height 17
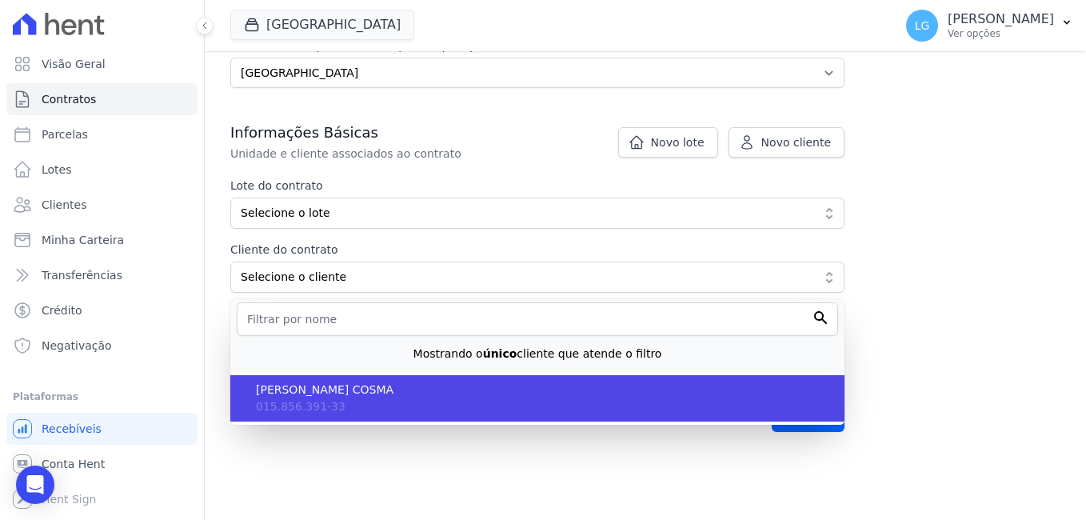
click at [394, 386] on span "[PERSON_NAME] COSMA" at bounding box center [544, 389] width 576 height 17
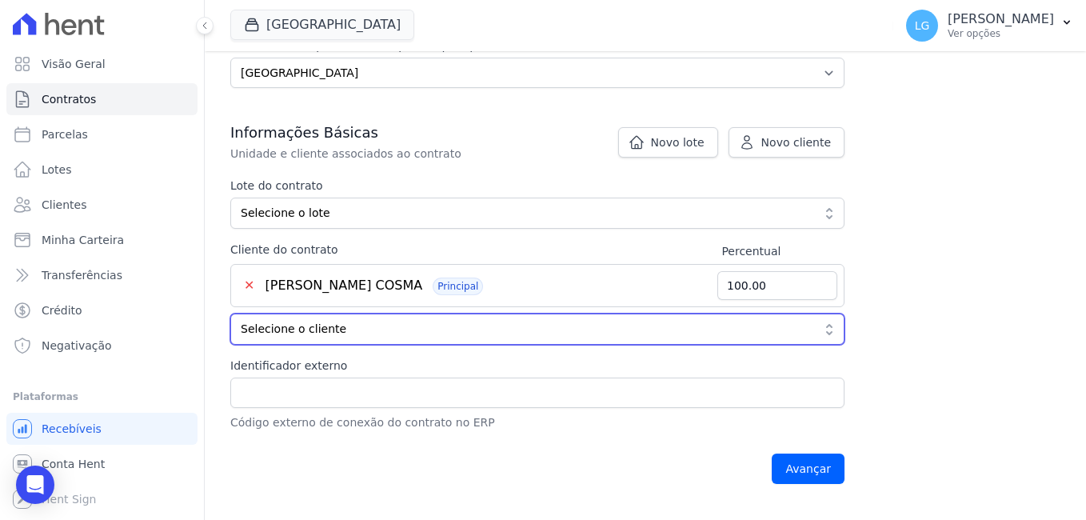
click at [431, 325] on span "Selecione o cliente" at bounding box center [526, 329] width 571 height 17
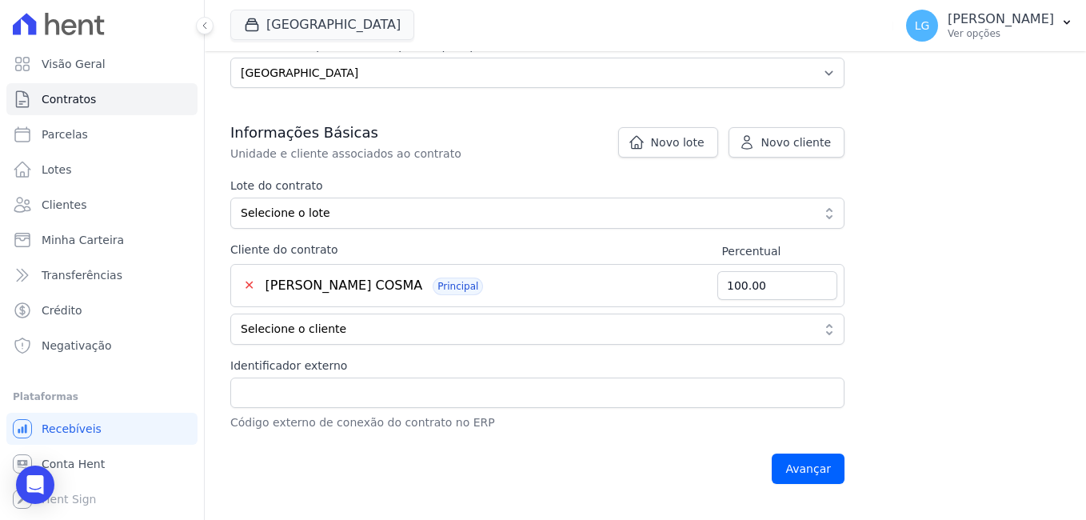
click at [900, 313] on div "Contratos Adicionar Contrato Adicionar Contrato Passo 1 Dados cadastrais Passo …" at bounding box center [645, 158] width 881 height 695
click at [799, 471] on input "Avançar" at bounding box center [808, 468] width 73 height 30
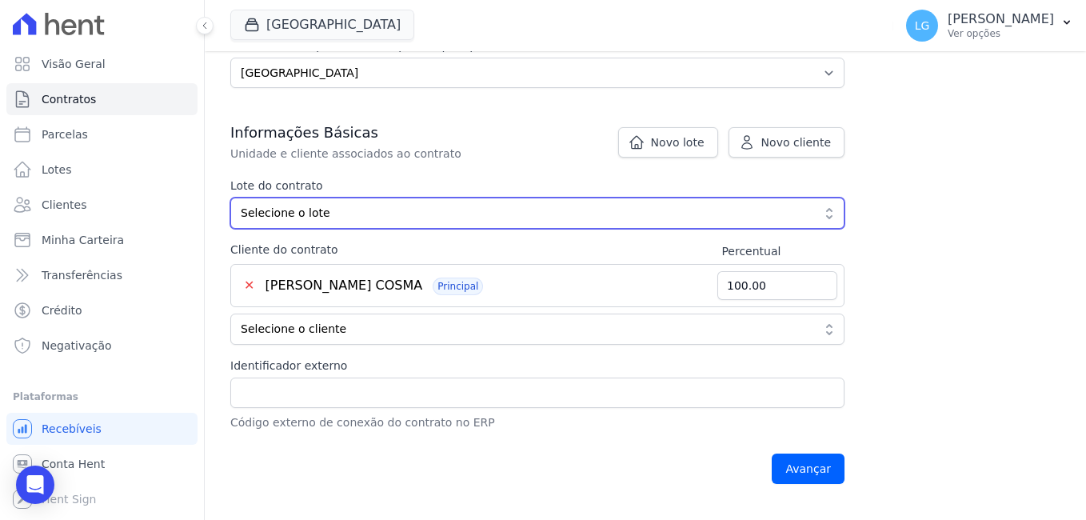
click at [409, 202] on button "Selecione o lote" at bounding box center [537, 213] width 614 height 31
click at [544, 224] on button "Selecione o lote" at bounding box center [537, 213] width 614 height 31
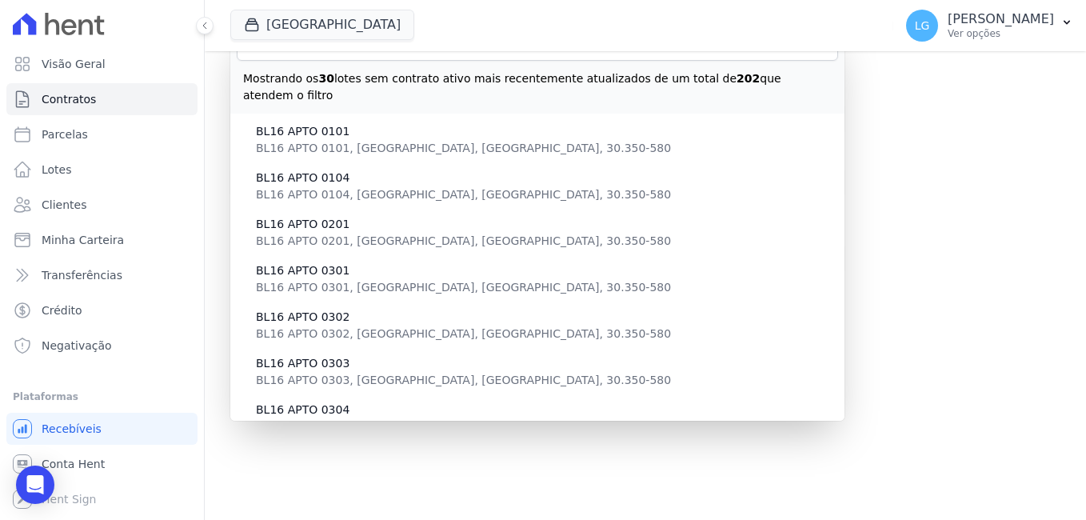
scroll to position [291, 0]
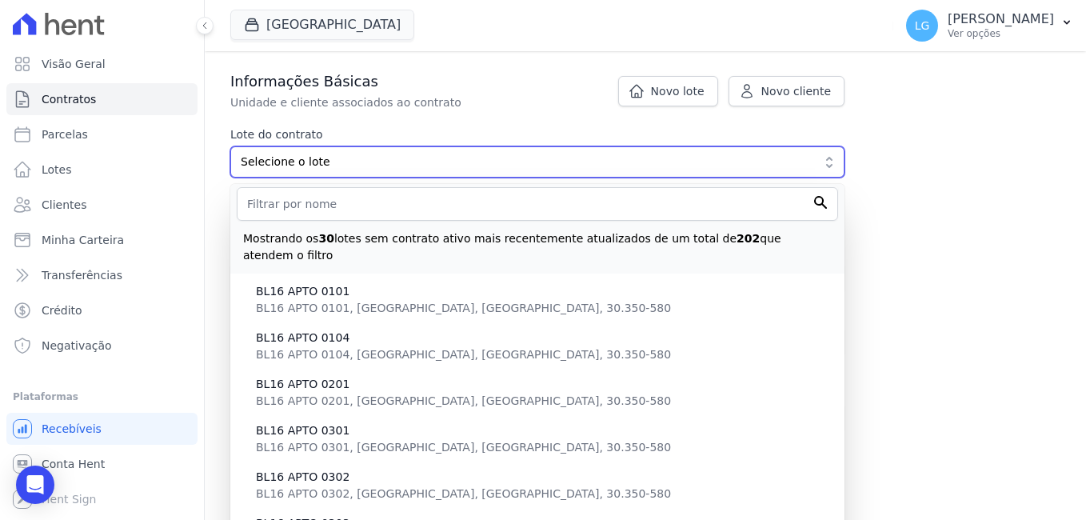
click at [429, 166] on span "Selecione o lote" at bounding box center [526, 162] width 571 height 17
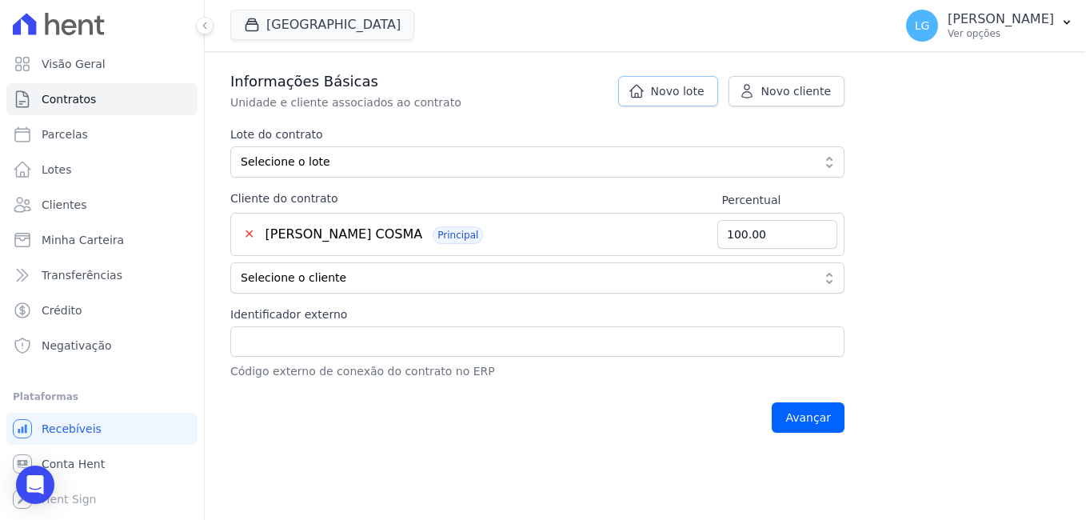
click at [701, 90] on span "Novo lote" at bounding box center [678, 91] width 54 height 16
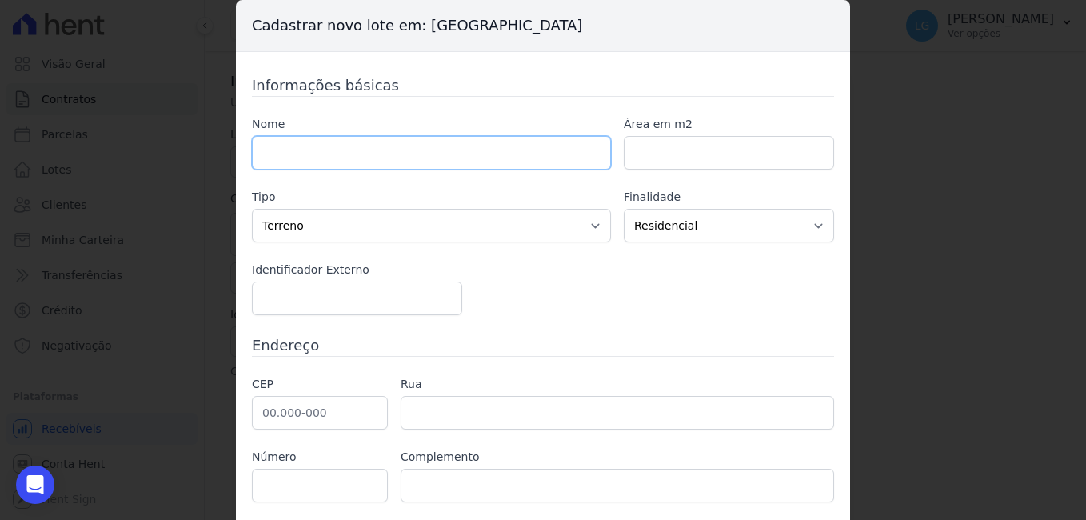
click at [362, 145] on input "text" at bounding box center [431, 153] width 359 height 34
type input "BL 20"
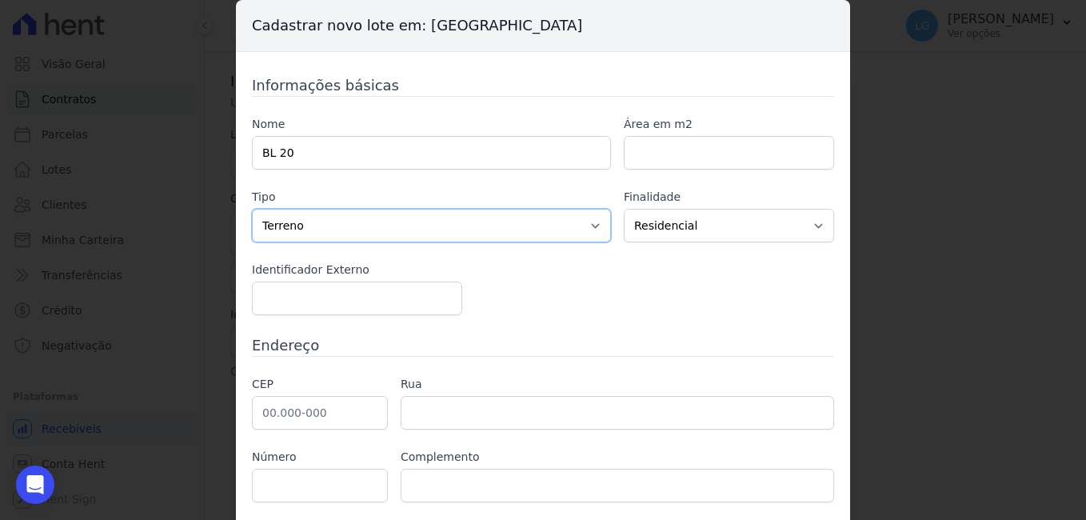
click at [497, 230] on select "Casa Apartamento Escritório Flat Loja Espaço Comercial Terreno Outros" at bounding box center [431, 226] width 359 height 34
select select "apartment"
click at [252, 209] on select "Casa Apartamento Escritório Flat Loja Espaço Comercial Terreno Outros" at bounding box center [431, 226] width 359 height 34
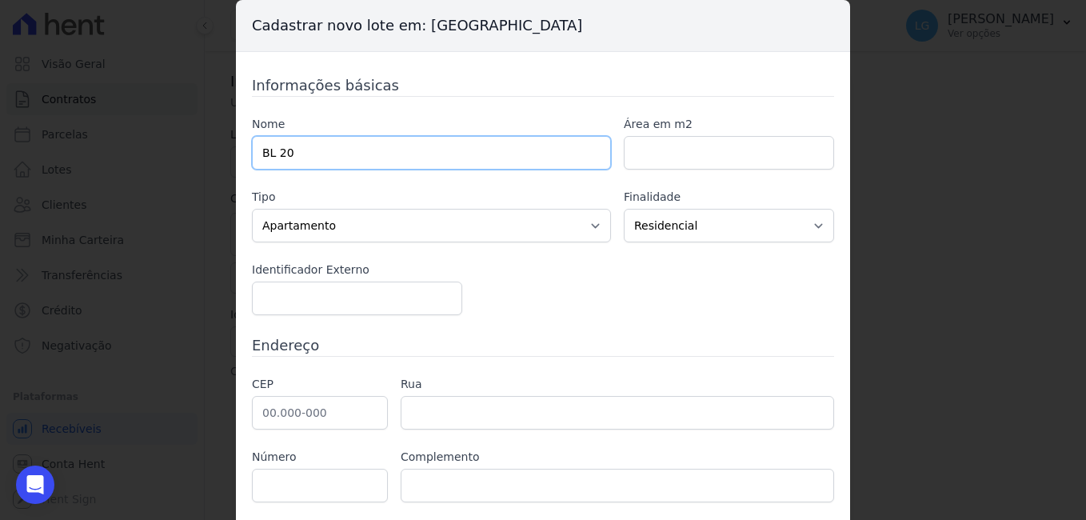
drag, startPoint x: 372, startPoint y: 161, endPoint x: 248, endPoint y: 146, distance: 124.8
click at [252, 146] on input "BL 20" at bounding box center [431, 153] width 359 height 34
paste input "20 APTO 0103"
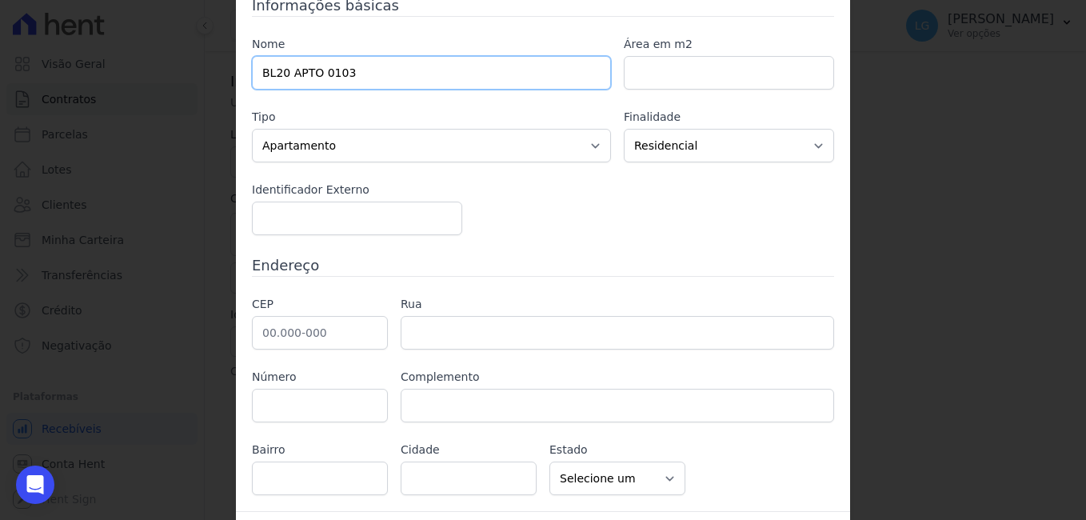
scroll to position [122, 0]
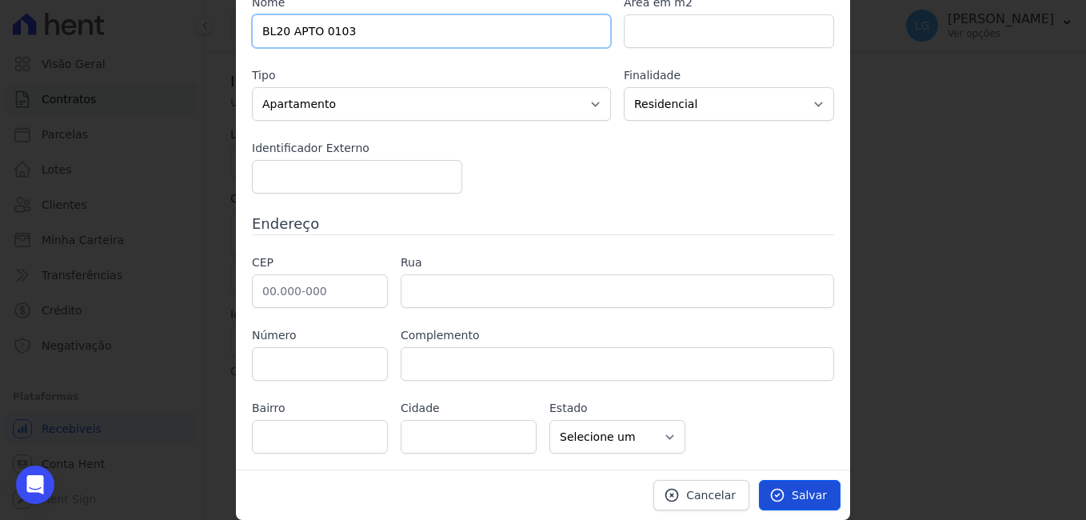
type input "BL20 APTO 0103"
click at [797, 492] on span "Salvar" at bounding box center [809, 495] width 35 height 16
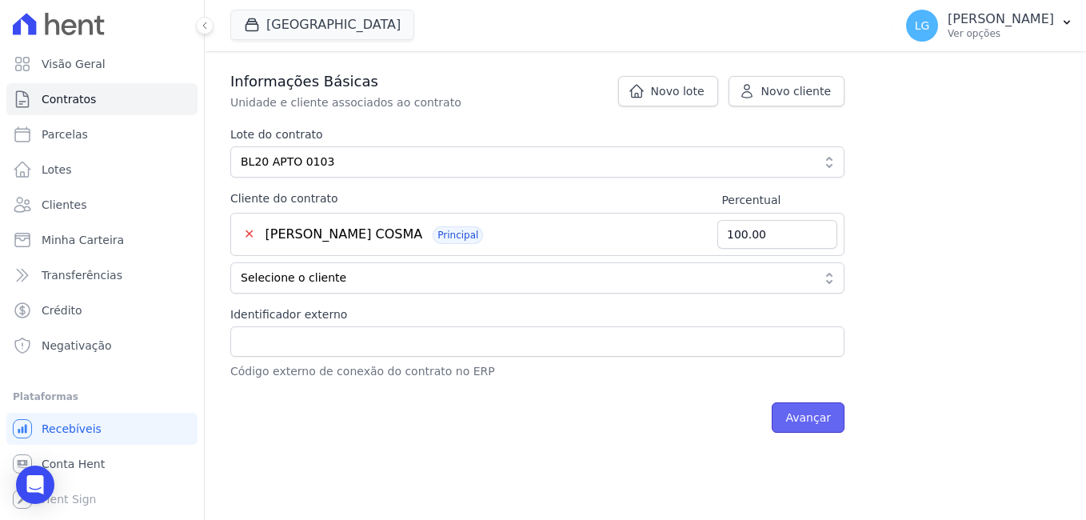
click at [812, 414] on input "Avançar" at bounding box center [808, 417] width 73 height 30
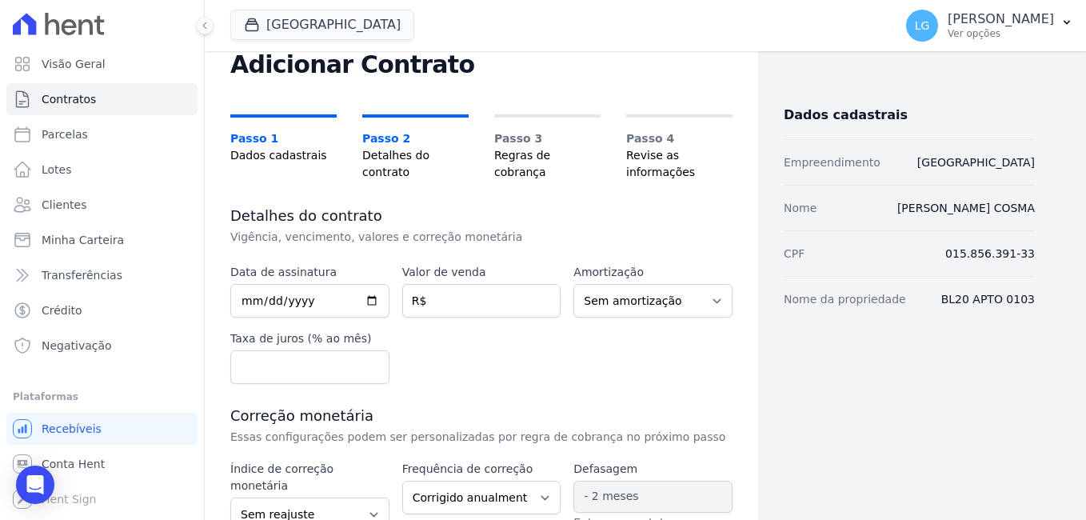
scroll to position [240, 0]
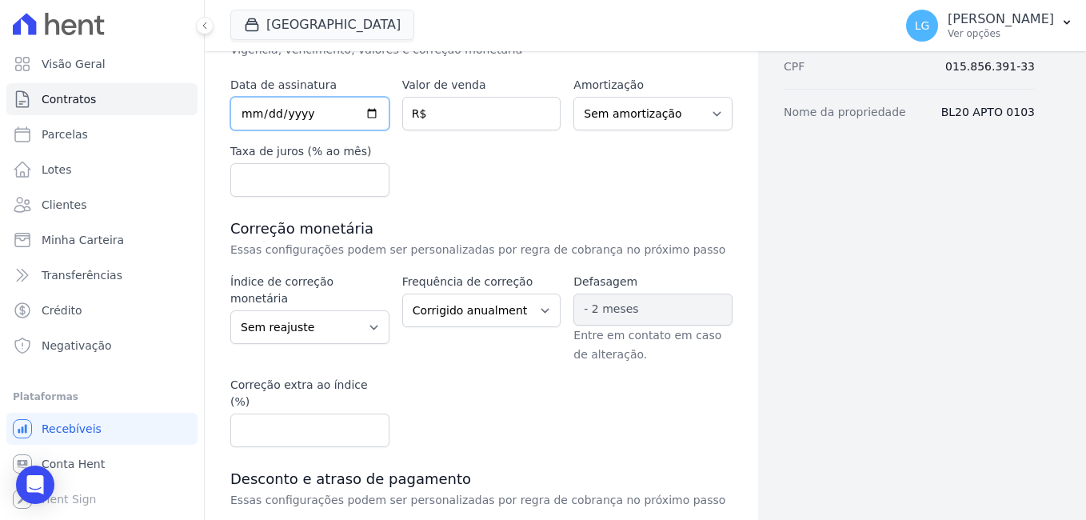
click at [374, 114] on input "date" at bounding box center [309, 114] width 159 height 34
type input "2025-04-29"
click at [476, 114] on input "number" at bounding box center [481, 114] width 159 height 34
paste input "275.00000"
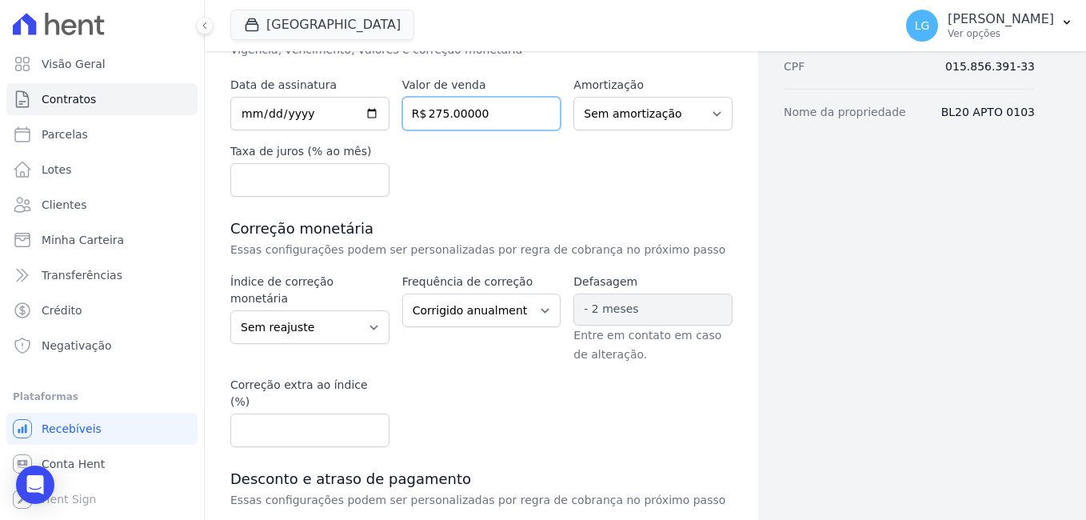
type input "275.00000"
click at [615, 113] on select "Sem amortização Price Sac" at bounding box center [652, 114] width 159 height 34
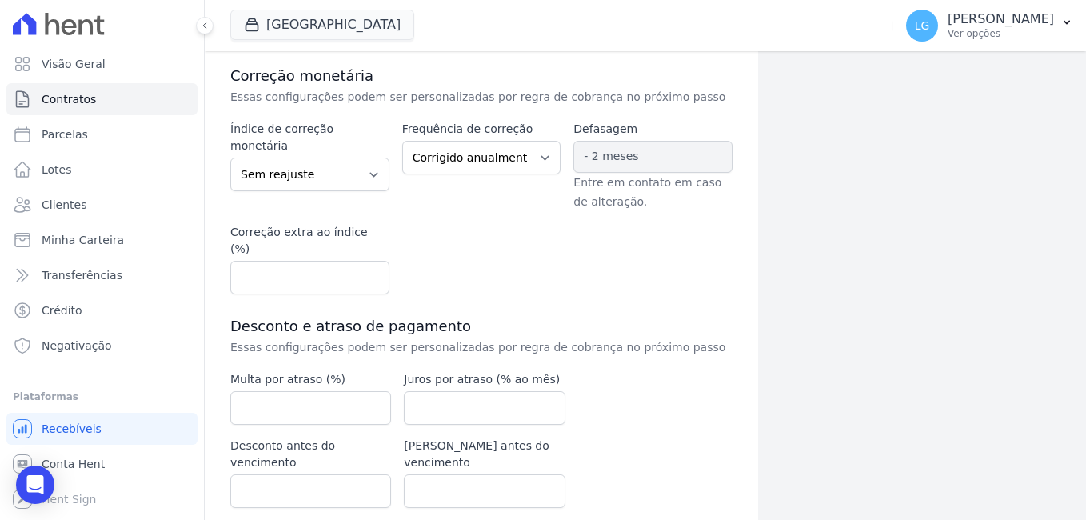
scroll to position [422, 0]
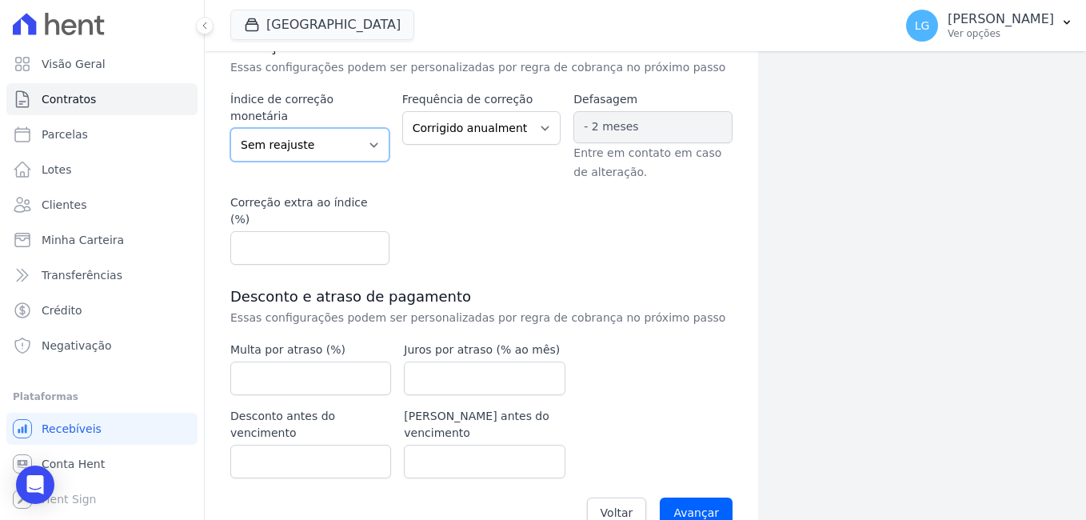
click at [337, 128] on select "Sem reajuste Média dos últimos 12 meses acumulado de INCCM Média dos últimos 12…" at bounding box center [309, 145] width 159 height 34
select select "inccdi"
click at [230, 128] on select "Sem reajuste Média dos últimos 12 meses acumulado de INCCM Média dos últimos 12…" at bounding box center [309, 145] width 159 height 34
click at [475, 133] on select "Corrigido semestralmente Corrigido mensalmente Corrigido anualmente" at bounding box center [481, 128] width 159 height 34
select select "monthly"
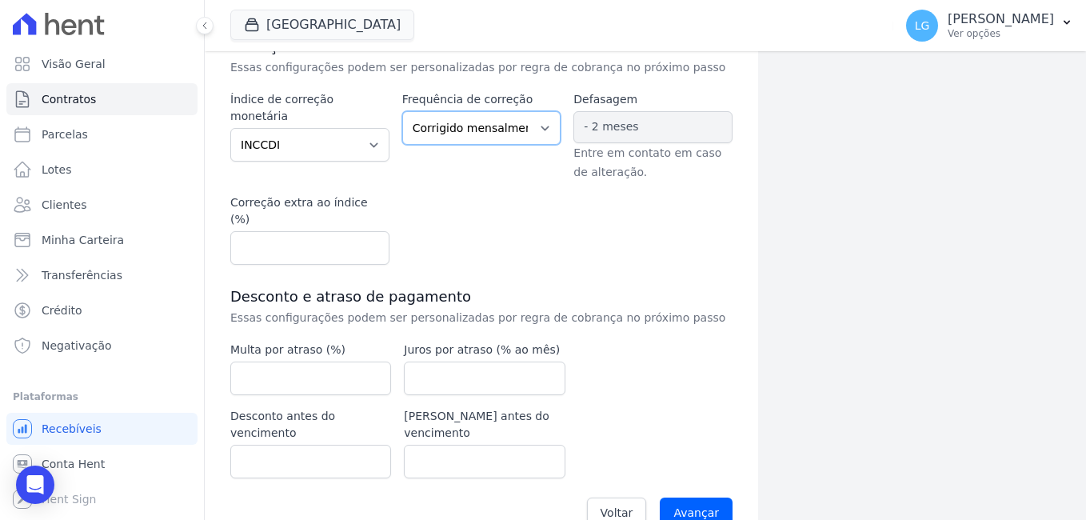
click at [402, 111] on select "Corrigido semestralmente Corrigido mensalmente Corrigido anualmente" at bounding box center [481, 128] width 159 height 34
click at [338, 370] on input "number" at bounding box center [310, 378] width 161 height 34
type input "2"
click at [437, 364] on input "number" at bounding box center [484, 378] width 161 height 34
type input "1"
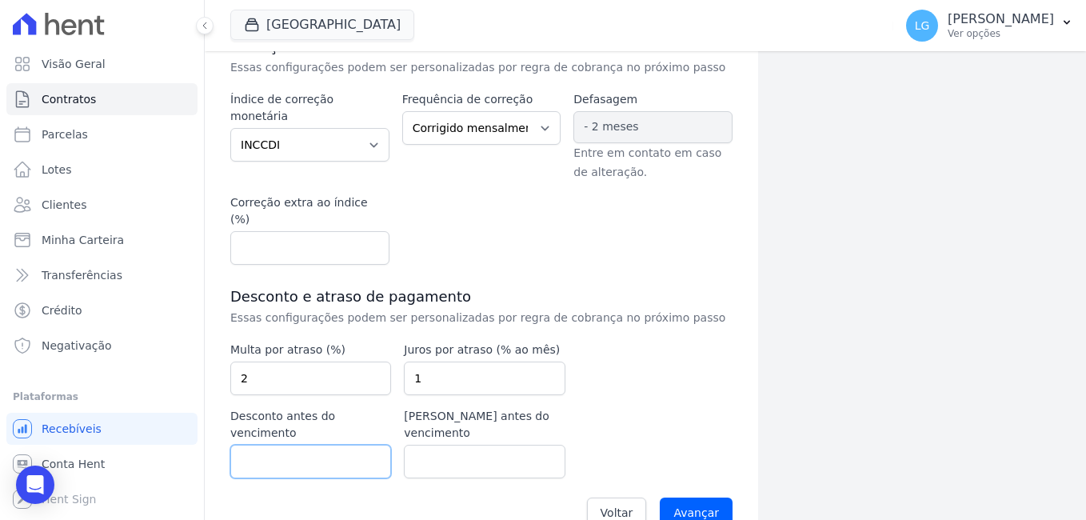
click at [279, 445] on input "number" at bounding box center [310, 462] width 161 height 34
click at [703, 497] on input "Avançar" at bounding box center [696, 512] width 73 height 30
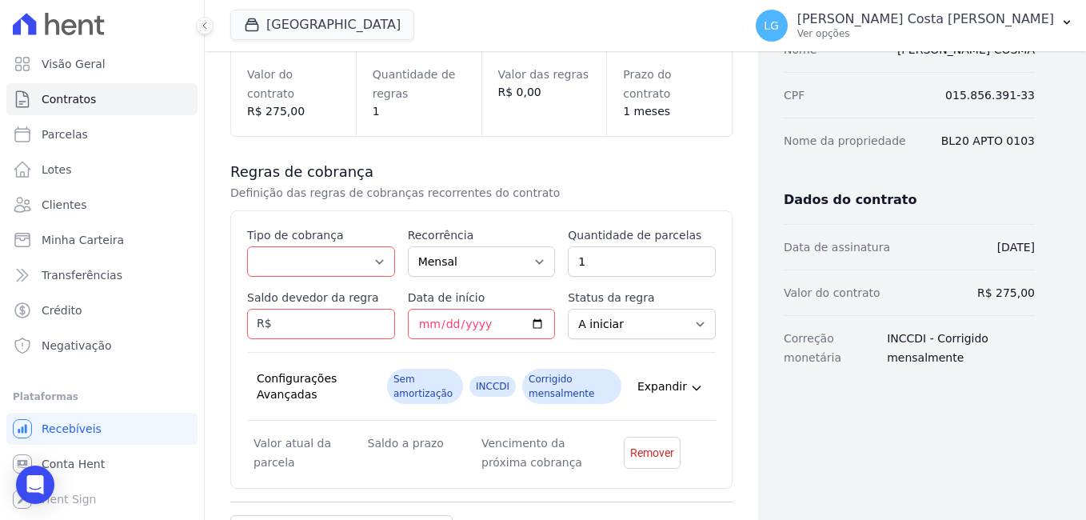
scroll to position [240, 0]
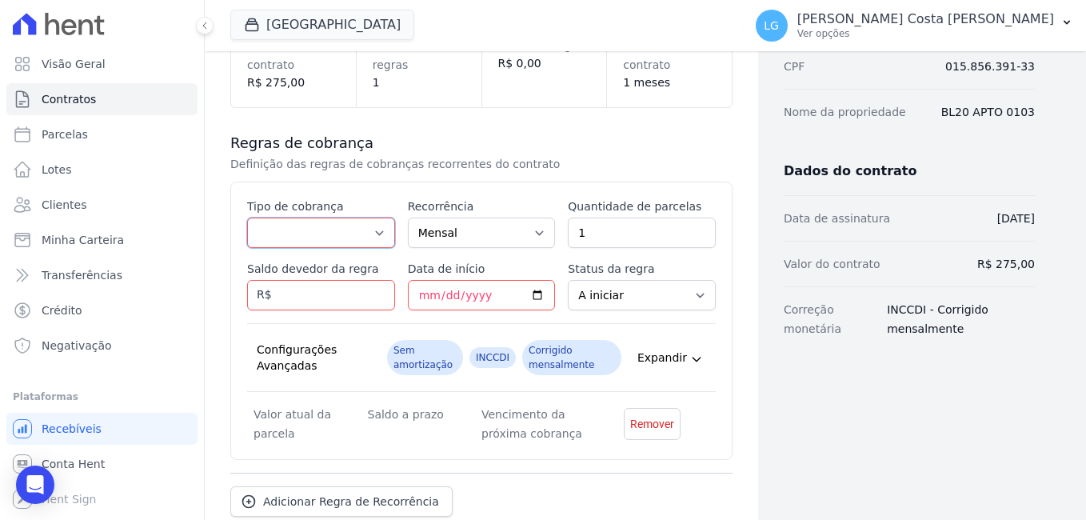
click at [366, 229] on select "Parcela Normal Entrada Sinal Intercalada Chaves Pré-chaves Pós-chaves Impostos …" at bounding box center [321, 232] width 148 height 30
select select "interleaved"
click at [247, 217] on select "Parcela Normal Entrada Sinal Intercalada Chaves Pré-chaves Pós-chaves Impostos …" at bounding box center [321, 232] width 148 height 30
click at [487, 237] on select "Mensal Bimestral Trimestral Semestral Anual" at bounding box center [482, 232] width 148 height 30
select select "12"
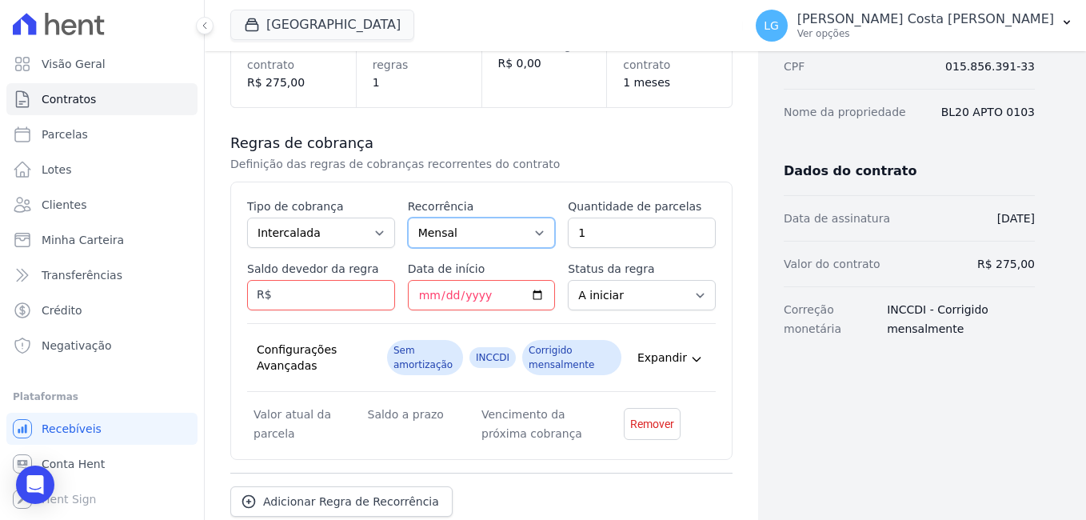
click at [408, 217] on select "Mensal Bimestral Trimestral Semestral Anual" at bounding box center [482, 232] width 148 height 30
click at [313, 297] on input "Saldo devedor da regra" at bounding box center [321, 295] width 148 height 30
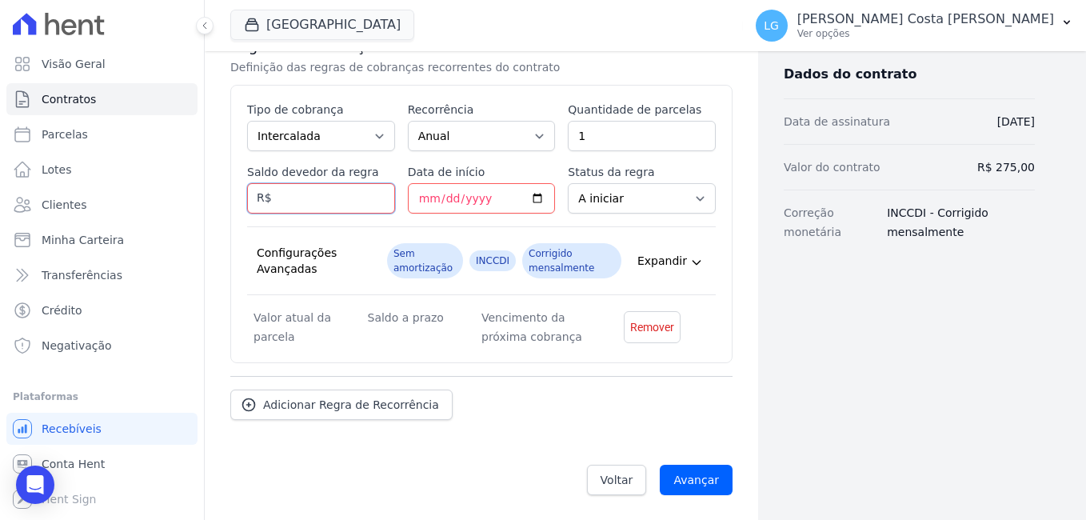
scroll to position [337, 0]
click at [533, 200] on input "Data de início" at bounding box center [482, 197] width 148 height 30
type input "[DATE]"
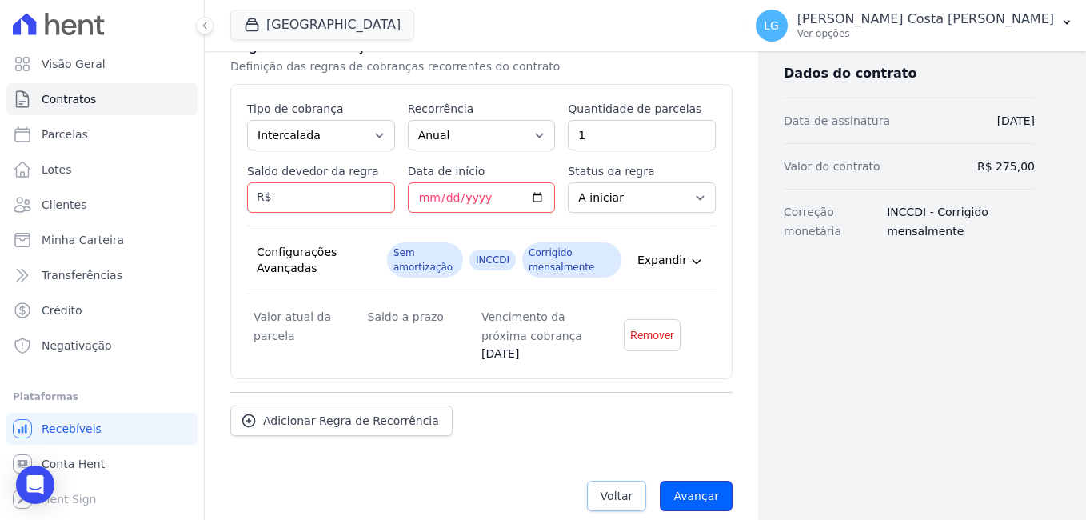
drag, startPoint x: 695, startPoint y: 488, endPoint x: 644, endPoint y: 485, distance: 51.3
click at [695, 488] on input "Avançar" at bounding box center [696, 496] width 73 height 30
click at [325, 196] on input "Saldo devedor da regra" at bounding box center [321, 197] width 148 height 30
click at [330, 123] on select "Parcela Normal Entrada Sinal Intercalada Chaves Pré-chaves Pós-chaves Impostos …" at bounding box center [321, 135] width 148 height 30
select select "standard"
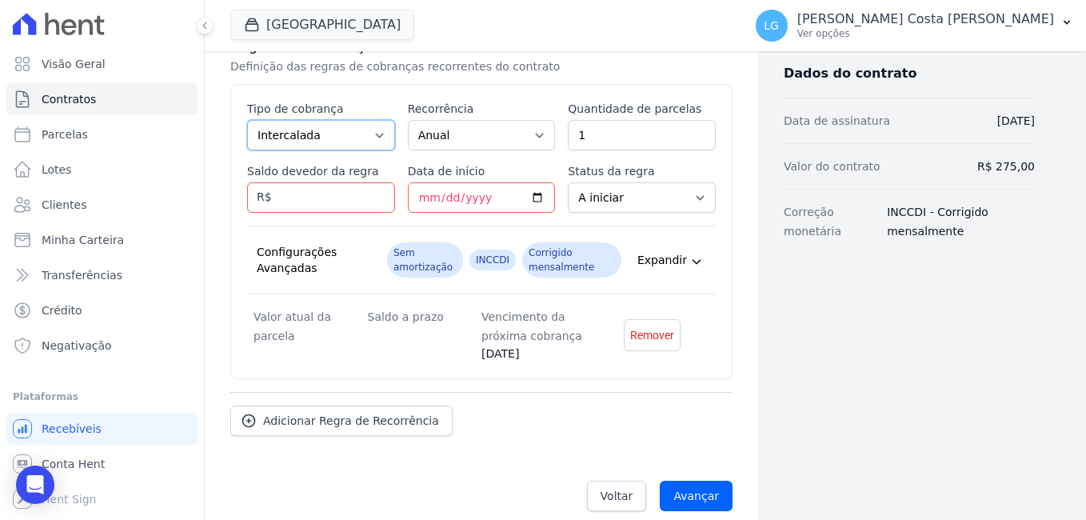
click at [247, 120] on select "Parcela Normal Entrada Sinal Intercalada Chaves Pré-chaves Pós-chaves Impostos …" at bounding box center [321, 135] width 148 height 30
click at [309, 200] on input "Saldo devedor da regra" at bounding box center [321, 197] width 148 height 30
drag, startPoint x: 686, startPoint y: 493, endPoint x: 597, endPoint y: 447, distance: 100.5
click at [687, 493] on input "Avançar" at bounding box center [696, 496] width 73 height 30
click at [329, 199] on input "Saldo devedor da regra" at bounding box center [321, 197] width 148 height 30
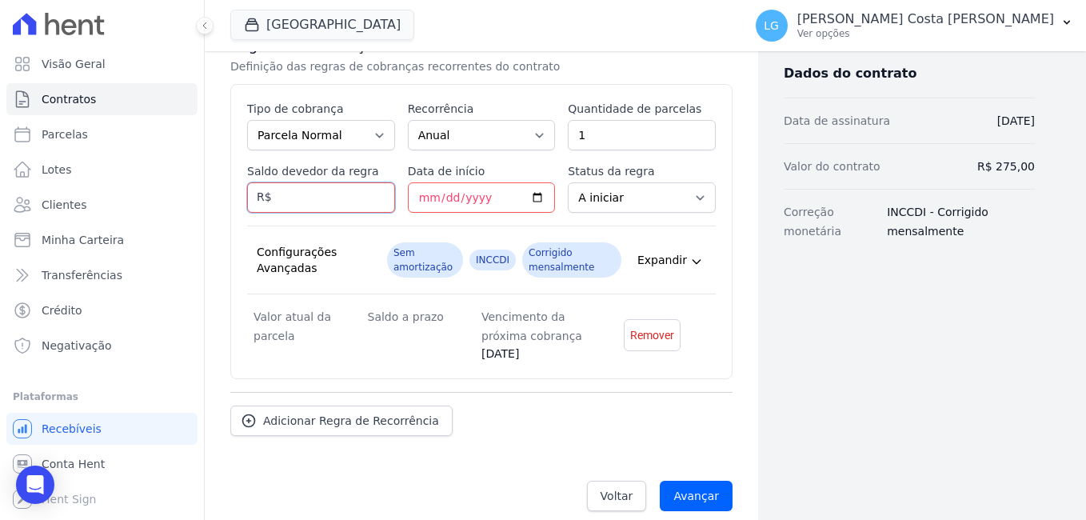
click at [325, 200] on input "Saldo devedor da regra" at bounding box center [321, 197] width 148 height 30
click at [588, 485] on link "Voltar" at bounding box center [617, 496] width 60 height 30
